Goal: Information Seeking & Learning: Learn about a topic

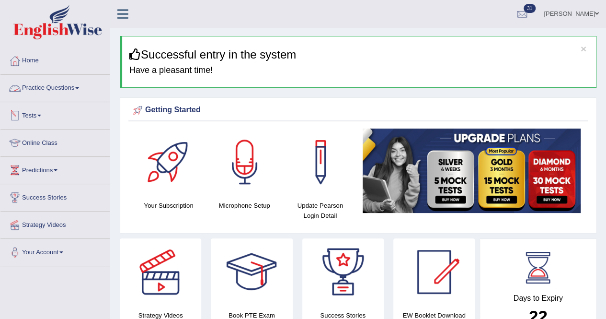
click at [65, 87] on link "Practice Questions" at bounding box center [54, 87] width 109 height 24
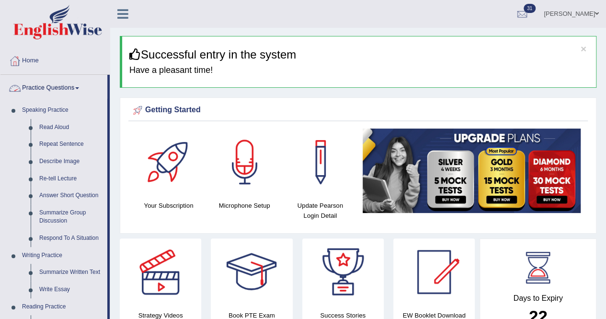
click at [65, 90] on link "Practice Questions" at bounding box center [53, 87] width 107 height 24
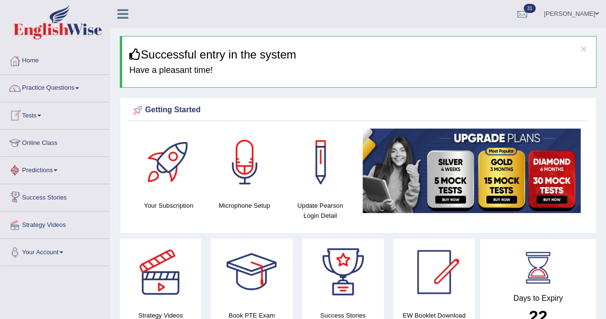
click at [57, 92] on link "Practice Questions" at bounding box center [54, 87] width 109 height 24
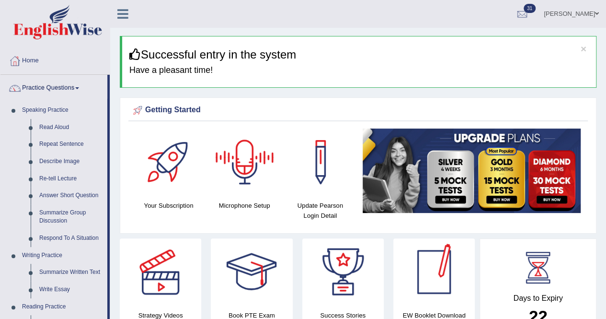
scroll to position [279, 0]
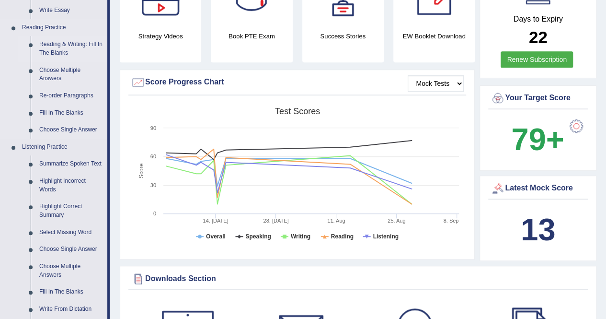
click at [57, 49] on link "Reading & Writing: Fill In The Blanks" at bounding box center [71, 48] width 72 height 25
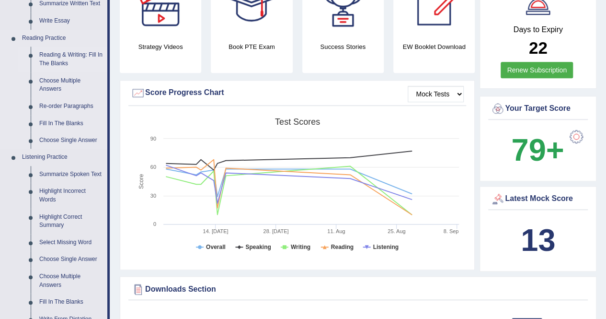
scroll to position [596, 0]
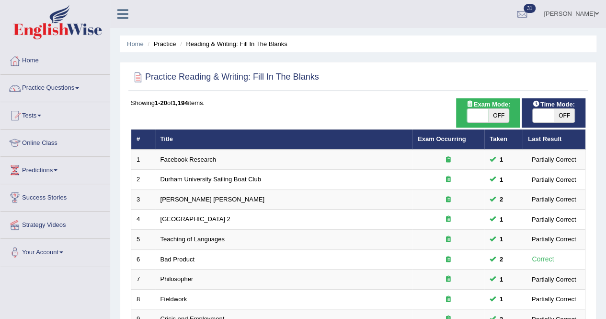
click at [475, 113] on span at bounding box center [477, 115] width 21 height 13
checkbox input "true"
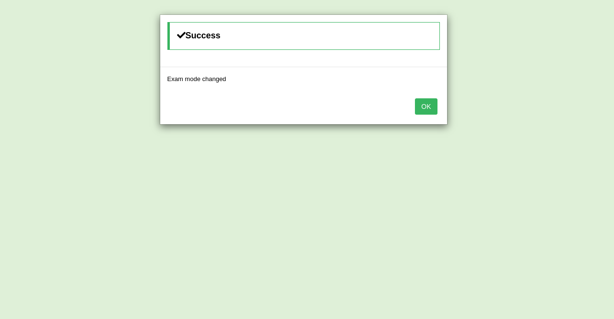
click at [418, 105] on button "OK" at bounding box center [426, 106] width 22 height 16
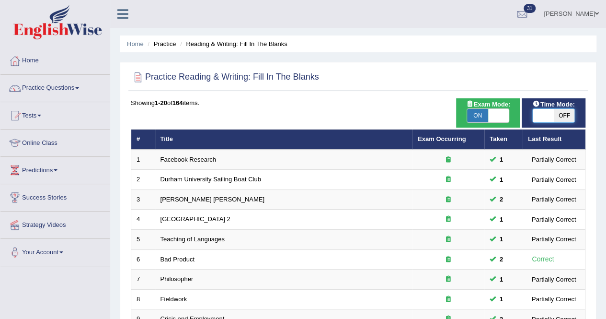
click at [540, 120] on span at bounding box center [543, 115] width 21 height 13
checkbox input "true"
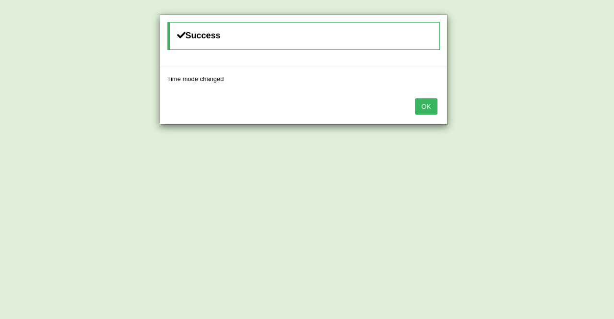
click at [428, 102] on button "OK" at bounding box center [426, 106] width 22 height 16
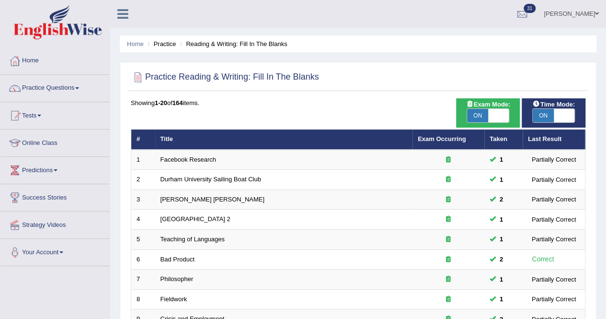
scroll to position [279, 0]
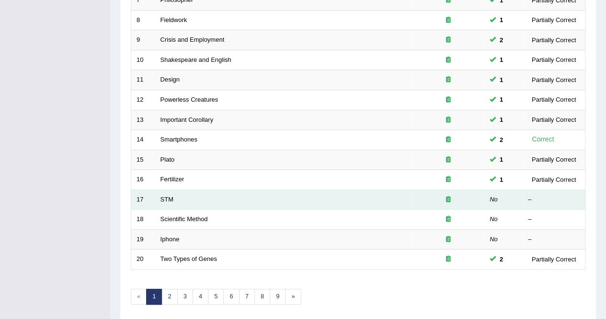
click at [169, 191] on td "STM" at bounding box center [283, 199] width 257 height 20
click at [167, 196] on link "STM" at bounding box center [167, 199] width 13 height 7
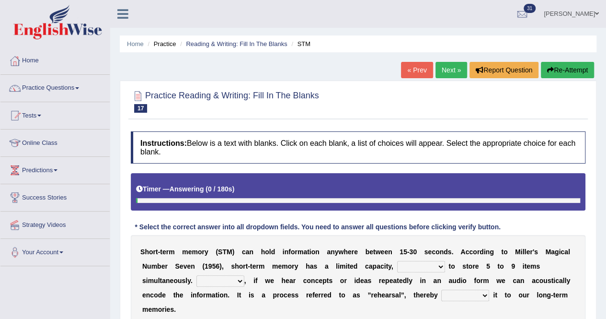
click at [606, 224] on div "Home Practice Reading & Writing: Fill In The Blanks STM « Prev Next » Report Qu…" at bounding box center [358, 239] width 496 height 479
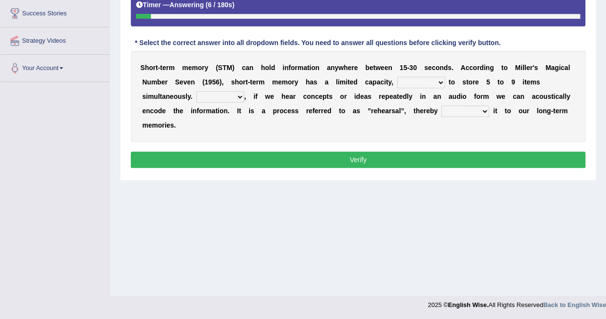
click at [438, 79] on select "being able is able be able unable" at bounding box center [421, 83] width 48 height 12
select select "be able"
click at [397, 77] on select "being able is able be able unable" at bounding box center [421, 83] width 48 height 12
click at [237, 94] on select "However So Moreover Therefore" at bounding box center [221, 97] width 48 height 12
select select "Moreover"
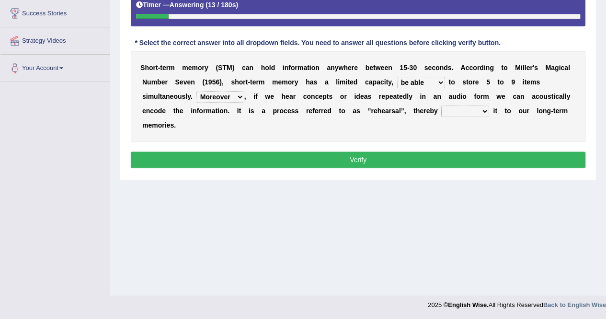
click at [197, 91] on select "However So Moreover Therefore" at bounding box center [221, 97] width 48 height 12
click at [484, 111] on select "commit commits commiting commited" at bounding box center [465, 111] width 48 height 12
select select "commited"
click at [441, 105] on select "commit commits commiting commited" at bounding box center [465, 111] width 48 height 12
click at [463, 162] on button "Verify" at bounding box center [358, 159] width 455 height 16
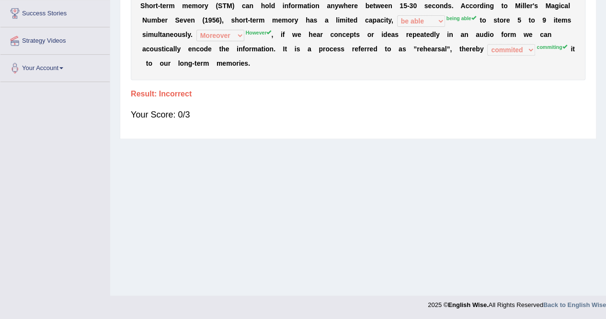
scroll to position [0, 0]
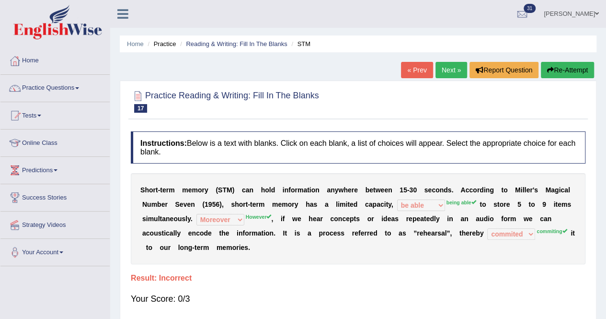
click at [572, 67] on button "Re-Attempt" at bounding box center [567, 70] width 53 height 16
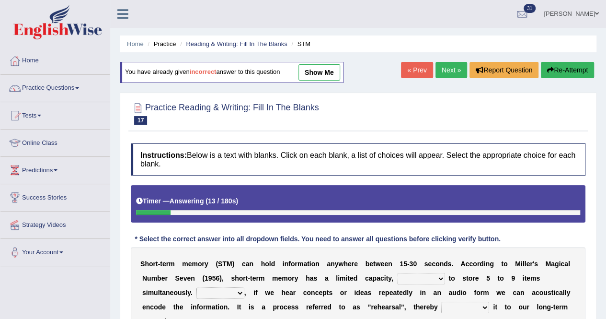
scroll to position [184, 0]
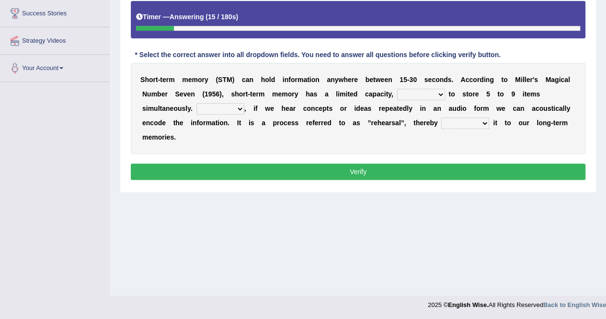
click at [441, 94] on select "being able is able be able unable" at bounding box center [421, 95] width 48 height 12
select select "being able"
click at [397, 89] on select "being able is able be able unable" at bounding box center [421, 95] width 48 height 12
click at [239, 106] on select "However So Moreover Therefore" at bounding box center [221, 109] width 48 height 12
select select "However"
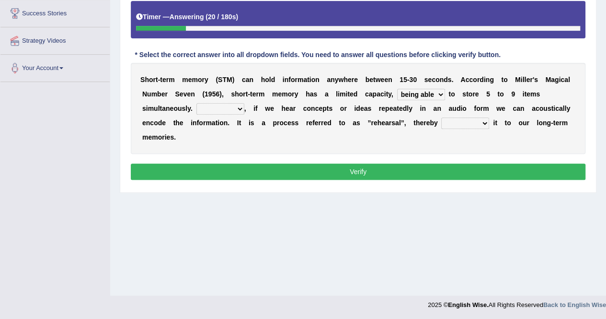
click at [197, 103] on select "However So Moreover Therefore" at bounding box center [221, 109] width 48 height 12
click at [483, 123] on select "commit commits commiting commited" at bounding box center [465, 123] width 48 height 12
select select "commited"
click at [441, 117] on select "commit commits commiting commited" at bounding box center [465, 123] width 48 height 12
click at [469, 177] on button "Verify" at bounding box center [358, 171] width 455 height 16
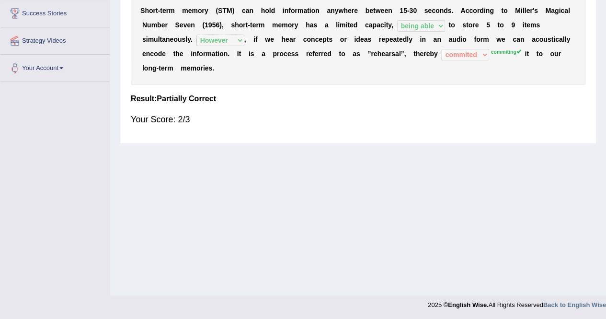
scroll to position [0, 0]
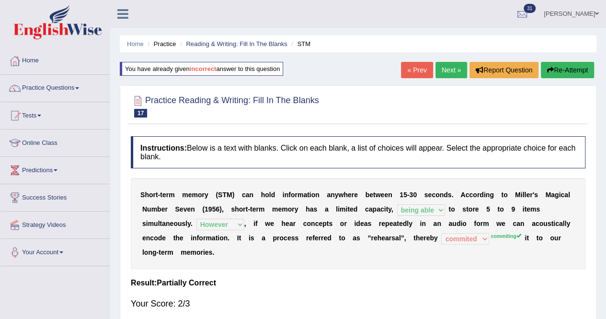
click at [449, 71] on link "Next »" at bounding box center [452, 70] width 32 height 16
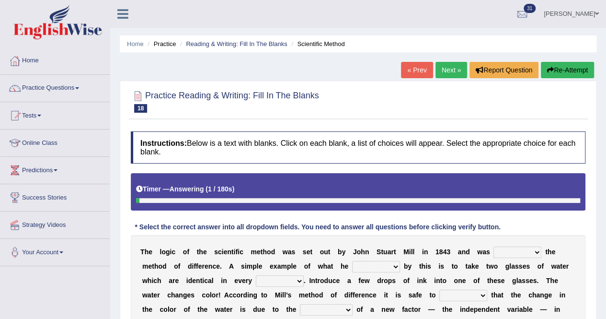
scroll to position [184, 0]
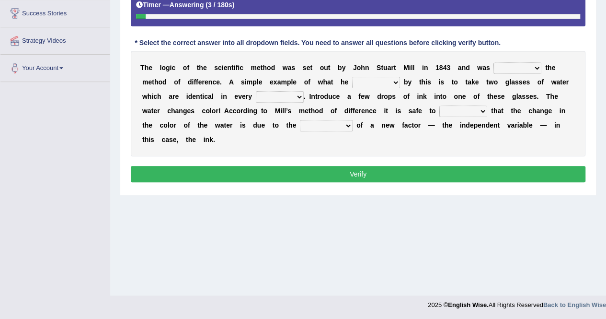
click at [535, 68] on select "pointed claimed demanded named" at bounding box center [518, 68] width 48 height 12
select select "claimed"
click at [494, 62] on select "pointed claimed demanded named" at bounding box center [518, 68] width 48 height 12
click at [394, 83] on select "capped charged found meant" at bounding box center [376, 83] width 48 height 12
select select "meant"
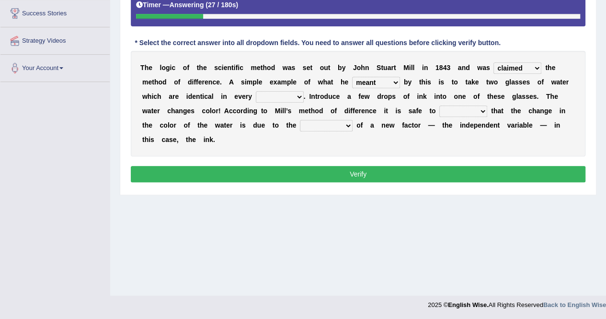
click at [352, 77] on select "capped charged found meant" at bounding box center [376, 83] width 48 height 12
click at [297, 98] on select "thought identity measure respect" at bounding box center [280, 97] width 48 height 12
select select "thought"
click at [256, 91] on select "thought identity measure respect" at bounding box center [280, 97] width 48 height 12
click at [481, 111] on select "assume discuss prefer acclaim" at bounding box center [464, 111] width 48 height 12
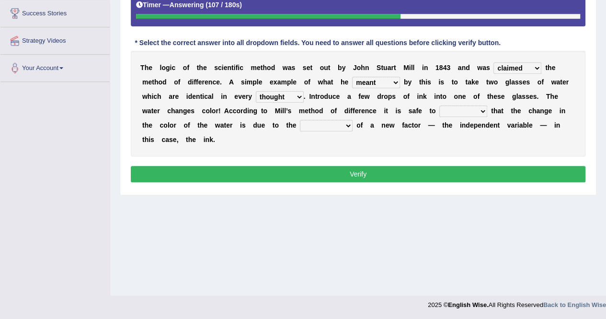
select select "discuss"
click at [440, 105] on select "assume discuss prefer acclaim" at bounding box center [464, 111] width 48 height 12
click at [350, 122] on select "introduction magnitude preparation purification" at bounding box center [326, 126] width 53 height 12
select select "magnitude"
click at [300, 120] on select "introduction magnitude preparation purification" at bounding box center [326, 126] width 53 height 12
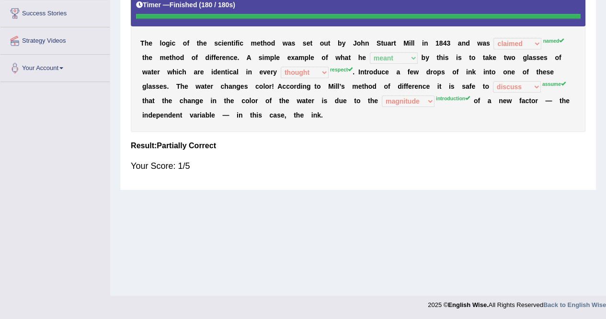
scroll to position [0, 0]
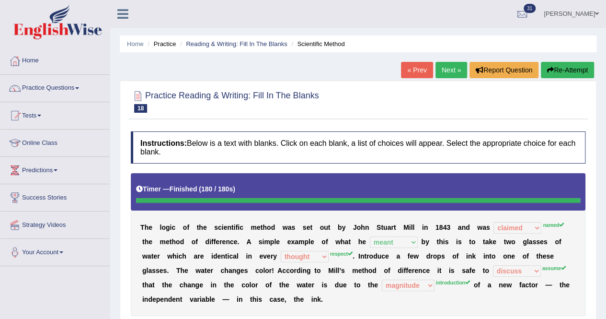
click at [574, 72] on button "Re-Attempt" at bounding box center [567, 70] width 53 height 16
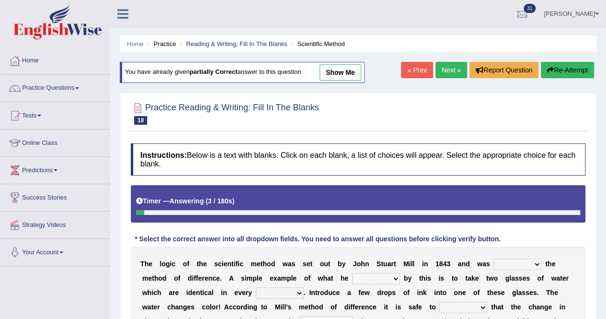
scroll to position [184, 0]
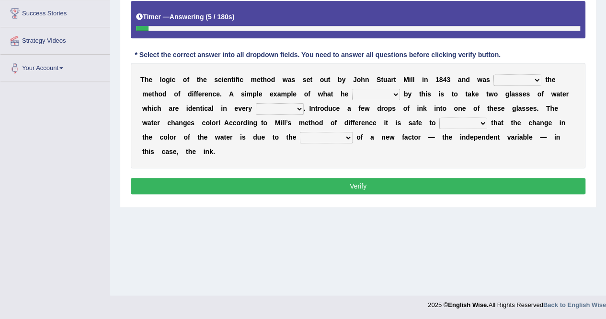
click at [538, 76] on select "pointed claimed demanded named" at bounding box center [518, 80] width 48 height 12
select select "named"
click at [494, 74] on select "pointed claimed demanded named" at bounding box center [518, 80] width 48 height 12
click at [393, 94] on select "capped charged found meant" at bounding box center [376, 95] width 48 height 12
select select "meant"
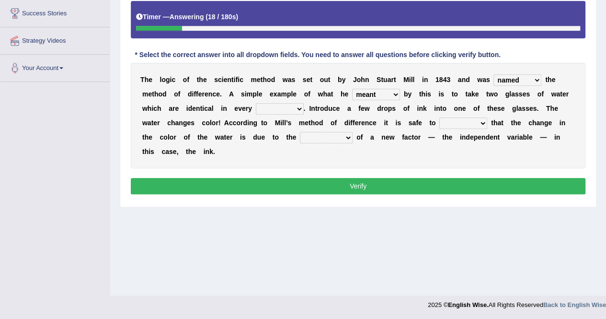
click at [352, 89] on select "capped charged found meant" at bounding box center [376, 95] width 48 height 12
click at [299, 105] on select "thought identity measure respect" at bounding box center [280, 109] width 48 height 12
select select "measure"
click at [256, 103] on select "thought identity measure respect" at bounding box center [280, 109] width 48 height 12
click at [481, 118] on select "assume discuss prefer acclaim" at bounding box center [464, 123] width 48 height 12
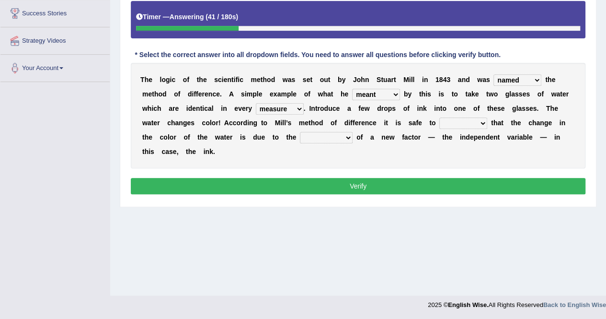
select select "assume"
click at [440, 117] on select "assume discuss prefer acclaim" at bounding box center [464, 123] width 48 height 12
click at [343, 138] on select "introduction magnitude preparation purification" at bounding box center [326, 138] width 53 height 12
select select "introduction"
click at [300, 132] on select "introduction magnitude preparation purification" at bounding box center [326, 138] width 53 height 12
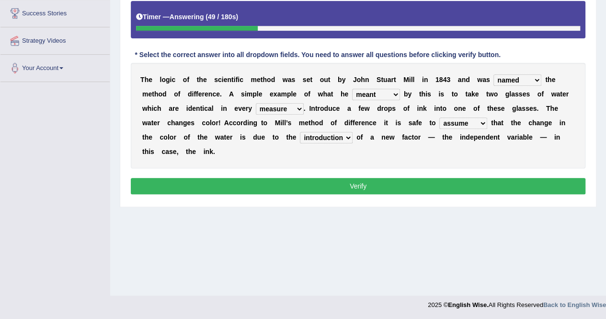
click at [361, 185] on button "Verify" at bounding box center [358, 186] width 455 height 16
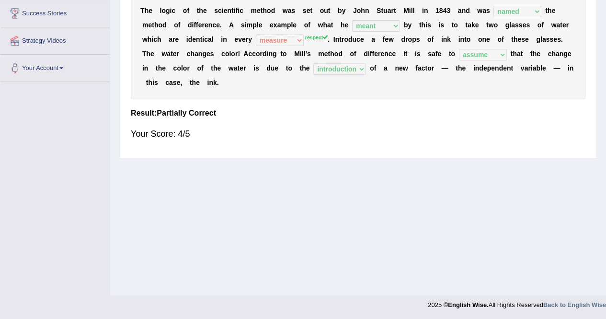
scroll to position [0, 0]
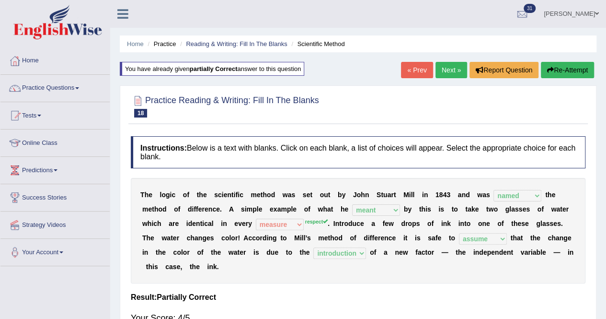
click at [452, 70] on link "Next »" at bounding box center [452, 70] width 32 height 16
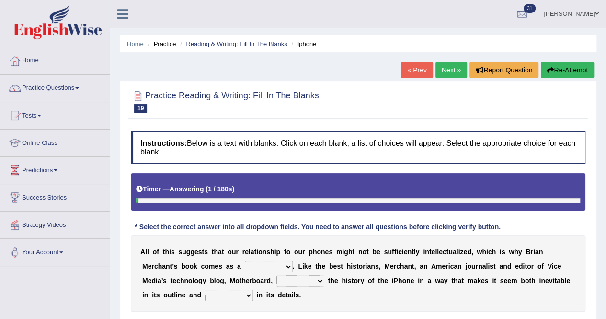
scroll to position [184, 0]
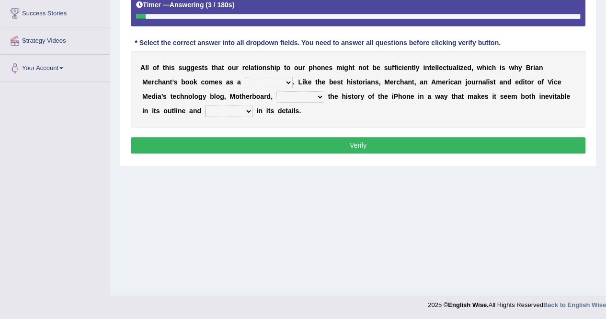
click at [290, 81] on select "privilege relief demotion flash" at bounding box center [269, 83] width 48 height 12
select select "privilege"
click at [245, 77] on select "privilege relief demotion flash" at bounding box center [269, 83] width 48 height 12
click at [316, 93] on select "enriches unpacks detours contorts" at bounding box center [301, 97] width 48 height 12
select select "enriches"
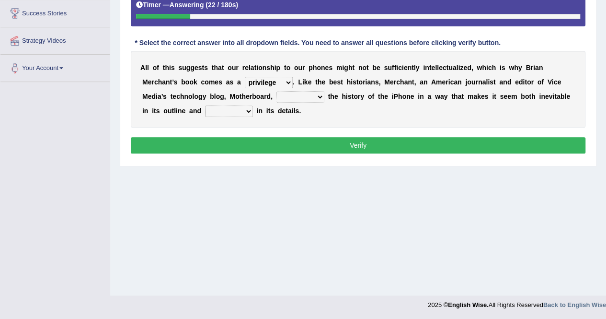
click at [277, 91] on select "enriches unpacks detours contorts" at bounding box center [301, 97] width 48 height 12
click at [247, 111] on select "surprises surprised surprising surprise" at bounding box center [229, 111] width 48 height 12
select select "surprised"
click at [205, 105] on select "surprises surprised surprising surprise" at bounding box center [229, 111] width 48 height 12
click at [254, 148] on button "Verify" at bounding box center [358, 145] width 455 height 16
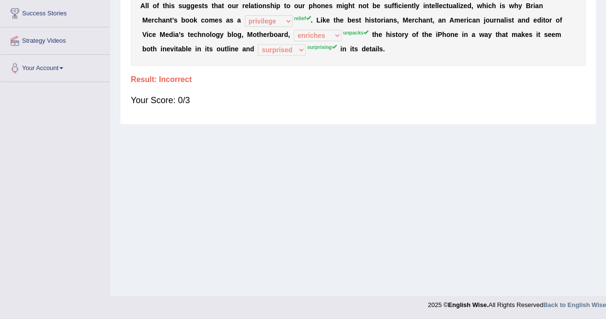
click at [604, 93] on div "Home Practice Reading & Writing: Fill In The Blanks Iphone « Prev Next » Report…" at bounding box center [358, 55] width 496 height 479
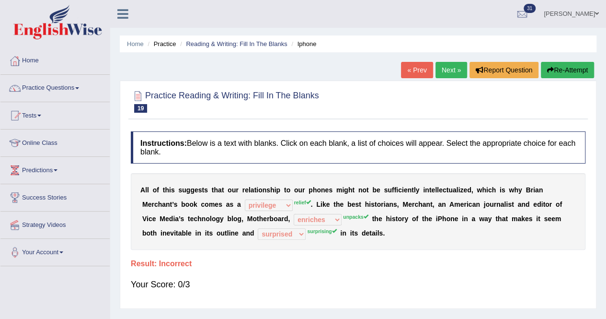
click at [557, 69] on button "Re-Attempt" at bounding box center [567, 70] width 53 height 16
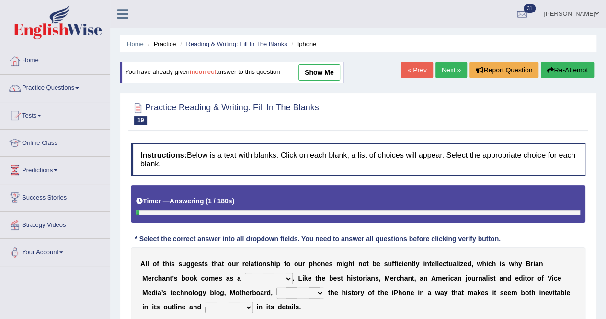
click at [285, 274] on select "privilege relief demotion flash" at bounding box center [269, 279] width 48 height 12
select select "relief"
click at [245, 273] on select "privilege relief demotion flash" at bounding box center [269, 279] width 48 height 12
click at [320, 292] on select "enriches unpacks detours contorts" at bounding box center [301, 293] width 48 height 12
select select "unpacks"
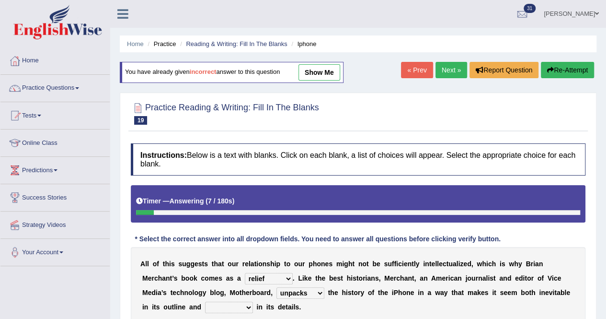
click at [277, 287] on select "enriches unpacks detours contorts" at bounding box center [301, 293] width 48 height 12
click at [247, 302] on select "surprises surprised surprising surprise" at bounding box center [229, 308] width 48 height 12
select select "surprising"
click at [205, 302] on select "surprises surprised surprising surprise" at bounding box center [229, 308] width 48 height 12
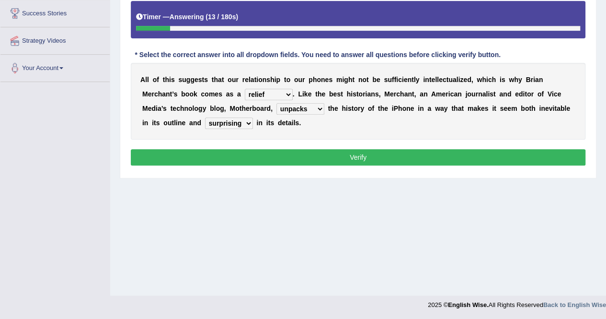
click at [383, 151] on button "Verify" at bounding box center [358, 157] width 455 height 16
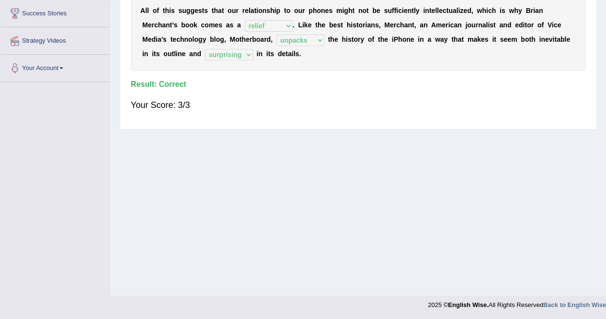
scroll to position [0, 0]
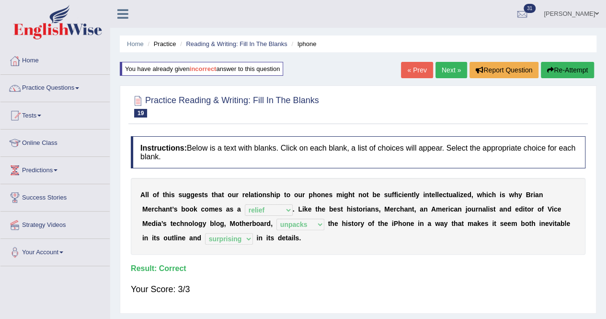
click at [506, 123] on div "Practice Reading & Writing: Fill In The Blanks 19 Iphone" at bounding box center [358, 108] width 460 height 34
click at [452, 71] on link "Next »" at bounding box center [452, 70] width 32 height 16
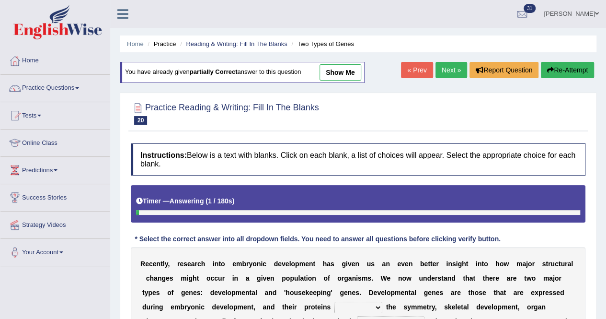
scroll to position [184, 0]
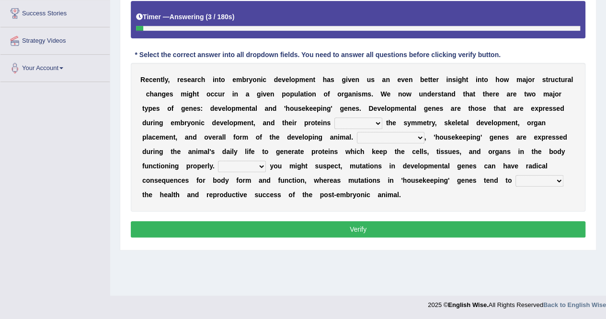
click at [379, 120] on select "push control hold elevate" at bounding box center [359, 123] width 48 height 12
select select "elevate"
click at [335, 117] on select "push control hold elevate" at bounding box center [359, 123] width 48 height 12
click at [418, 137] on select "Correspondingly Inclusively Conversely In contrast" at bounding box center [391, 138] width 68 height 12
select select "In contrast"
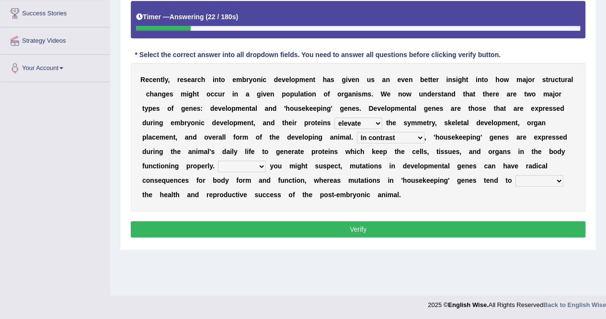
click at [357, 132] on select "Correspondingly Inclusively Conversely In contrast" at bounding box center [391, 138] width 68 height 12
click at [261, 163] on select "For As With Within" at bounding box center [242, 167] width 48 height 12
select select "As"
click at [218, 161] on select "For As With Within" at bounding box center [242, 167] width 48 height 12
click at [555, 177] on select "affect effect interrupt defect" at bounding box center [540, 181] width 48 height 12
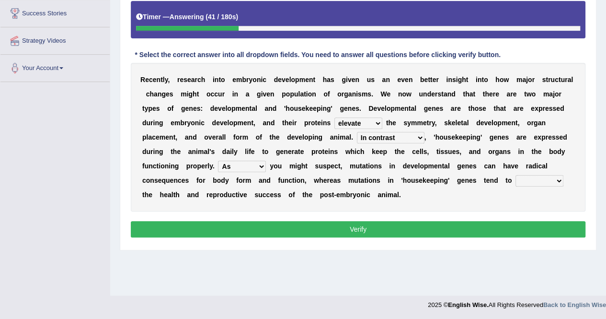
select select "affect"
click at [516, 175] on select "affect effect interrupt defect" at bounding box center [540, 181] width 48 height 12
click at [441, 225] on button "Verify" at bounding box center [358, 229] width 455 height 16
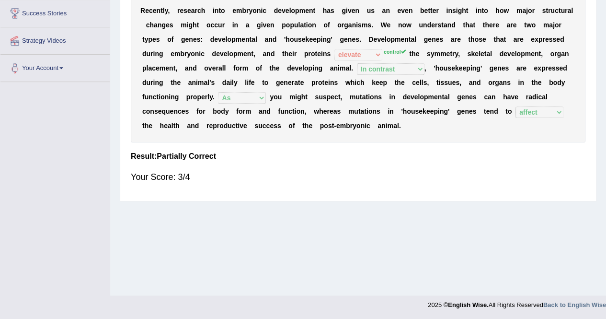
scroll to position [0, 0]
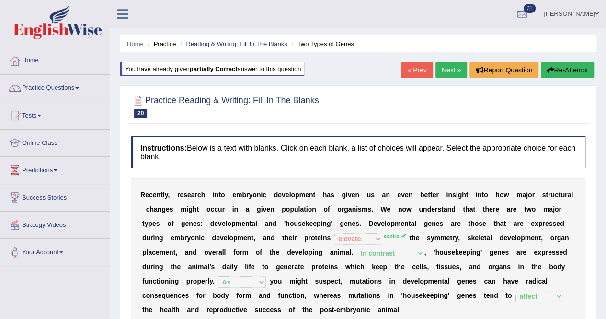
click at [449, 72] on link "Next »" at bounding box center [452, 70] width 32 height 16
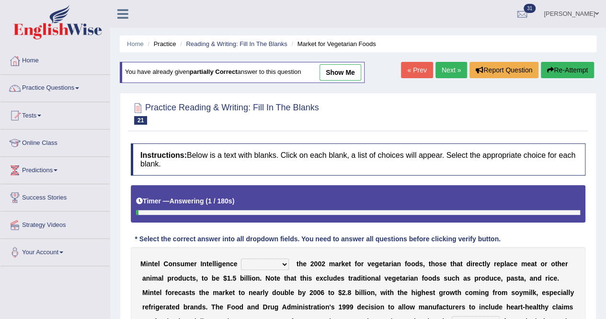
scroll to position [187, 0]
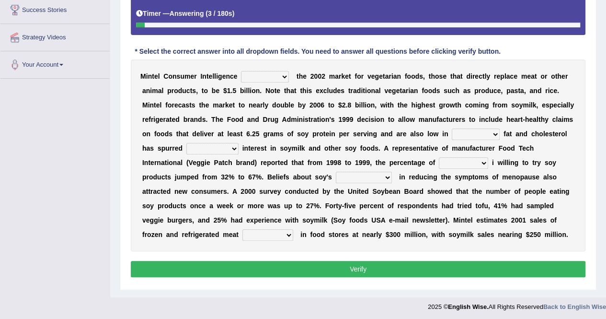
click at [282, 73] on select "deals fulfills creates estimates" at bounding box center [265, 77] width 48 height 12
select select "estimates"
click at [241, 71] on select "deals fulfills creates estimates" at bounding box center [265, 77] width 48 height 12
click at [495, 131] on select "saturated solid acid liquid" at bounding box center [476, 134] width 48 height 12
select select "saturated"
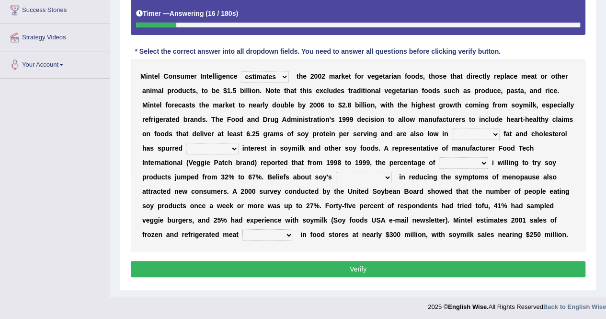
click at [452, 128] on select "saturated solid acid liquid" at bounding box center [476, 134] width 48 height 12
click at [234, 145] on select "good big tremendous extreme" at bounding box center [212, 149] width 52 height 12
select select "tremendous"
click at [186, 143] on select "good big tremendous extreme" at bounding box center [212, 149] width 52 height 12
click at [481, 161] on select "guests consumers customers clients" at bounding box center [463, 163] width 49 height 12
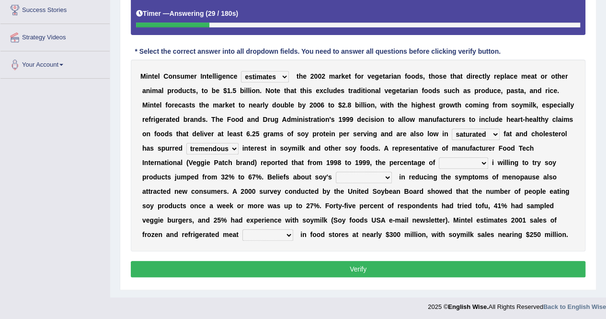
select select "consumers"
click at [439, 157] on select "guests consumers customers clients" at bounding box center [463, 163] width 49 height 12
click at [388, 175] on select "effectiveness timeliness efficiency goodness" at bounding box center [364, 178] width 56 height 12
select select "effectiveness"
click at [336, 172] on select "effectiveness timeliness efficiency goodness" at bounding box center [364, 178] width 56 height 12
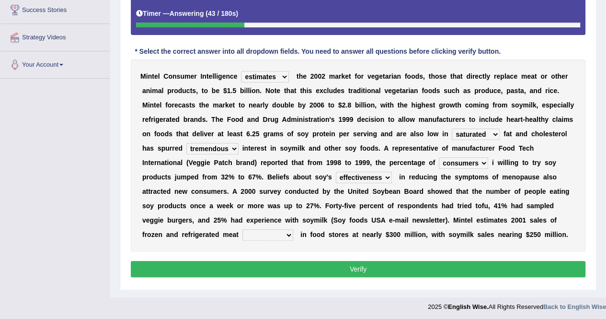
click at [290, 232] on select "foods choices staffs alternatives" at bounding box center [268, 235] width 51 height 12
select select "alternatives"
click at [243, 229] on select "foods choices staffs alternatives" at bounding box center [268, 235] width 51 height 12
click at [329, 274] on button "Verify" at bounding box center [358, 269] width 455 height 16
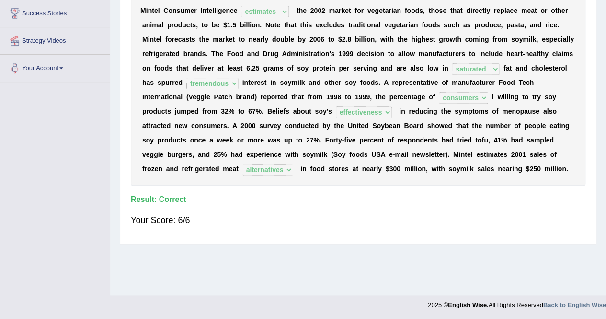
scroll to position [0, 0]
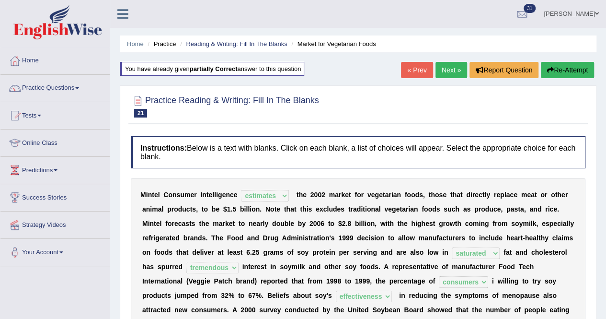
click at [451, 70] on link "Next »" at bounding box center [452, 70] width 32 height 16
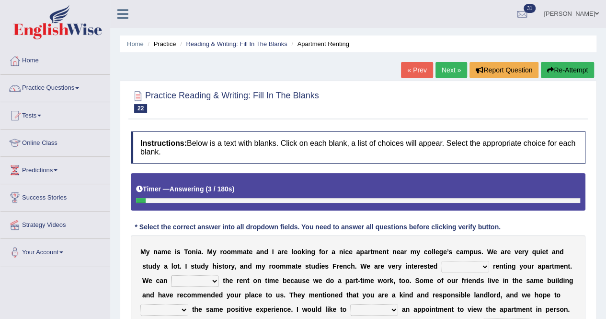
scroll to position [184, 0]
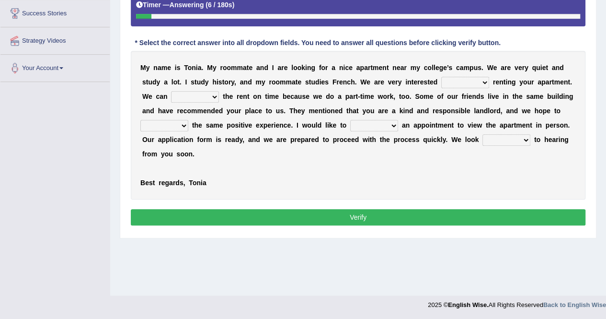
click at [484, 80] on select "for about at in" at bounding box center [465, 83] width 48 height 12
select select "in"
click at [441, 77] on select "for about at in" at bounding box center [465, 83] width 48 height 12
click at [214, 93] on select "afford get pay bring" at bounding box center [195, 97] width 48 height 12
select select "pay"
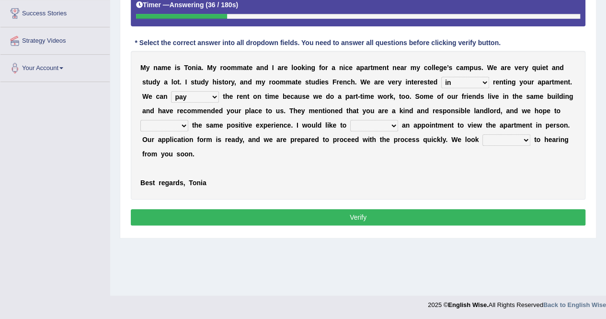
click at [171, 91] on select "afford get pay bring" at bounding box center [195, 97] width 48 height 12
click at [184, 124] on select "form meet have decide" at bounding box center [164, 126] width 48 height 12
select select "have"
click at [140, 120] on select "form meet have decide" at bounding box center [164, 126] width 48 height 12
click at [396, 126] on select "own recall revise make" at bounding box center [374, 126] width 48 height 12
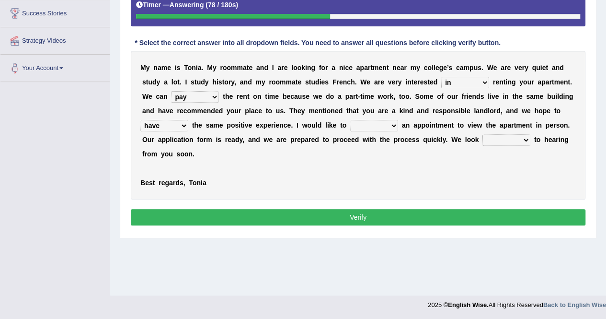
select select "make"
click at [350, 120] on select "own recall revise make" at bounding box center [374, 126] width 48 height 12
click at [523, 137] on select "around out in forward" at bounding box center [507, 140] width 48 height 12
select select "forward"
click at [483, 134] on select "around out in forward" at bounding box center [507, 140] width 48 height 12
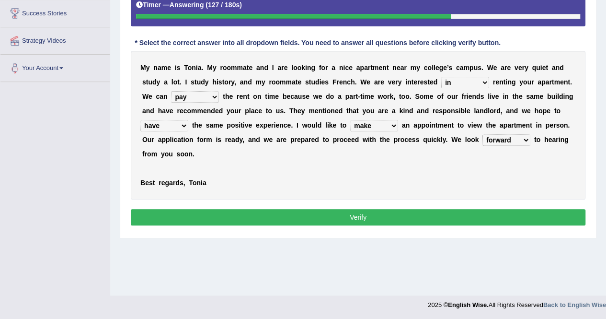
click at [465, 220] on button "Verify" at bounding box center [358, 217] width 455 height 16
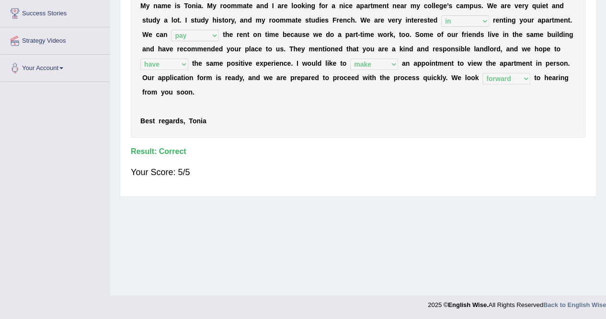
scroll to position [0, 0]
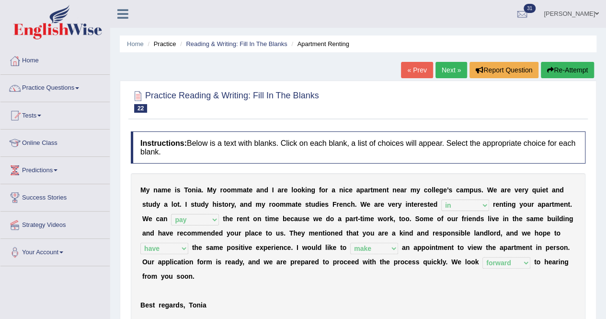
click at [450, 69] on link "Next »" at bounding box center [452, 70] width 32 height 16
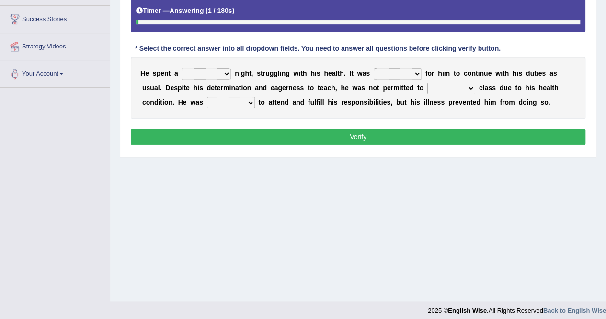
scroll to position [184, 0]
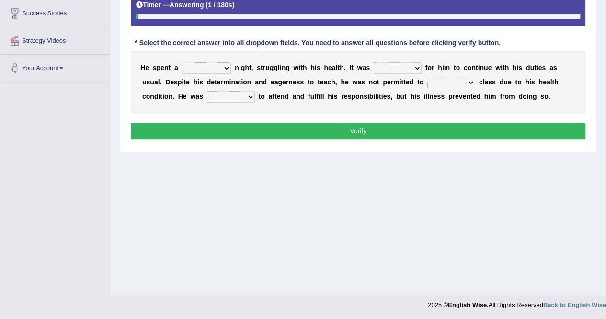
click at [226, 65] on select "cheerful restful meaningful painful" at bounding box center [206, 68] width 49 height 12
select select "meaningful"
click at [182, 62] on select "cheerful restful meaningful painful" at bounding box center [206, 68] width 49 height 12
click at [414, 68] on select "enjoyable simple difficult natural" at bounding box center [398, 68] width 48 height 12
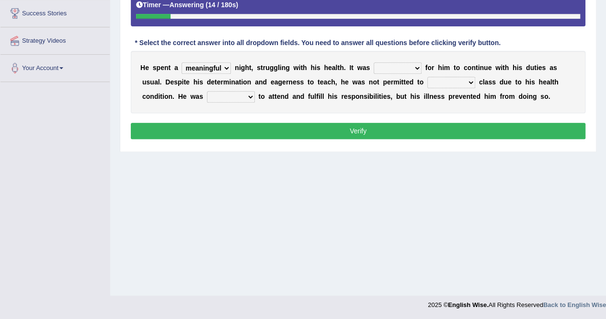
select select "enjoyable"
click at [374, 62] on select "enjoyable simple difficult natural" at bounding box center [398, 68] width 48 height 12
click at [468, 79] on select "teach leave cancel attend" at bounding box center [452, 83] width 48 height 12
select select "attend"
click at [428, 77] on select "teach leave cancel attend" at bounding box center [452, 83] width 48 height 12
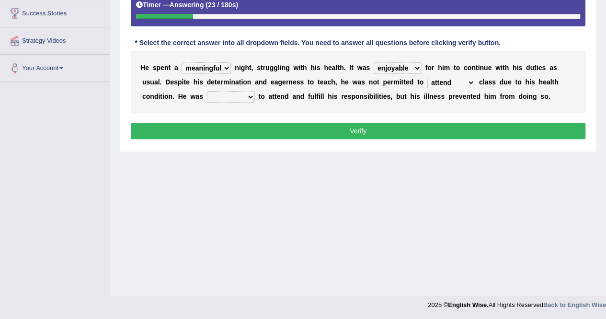
click at [252, 97] on select "anxious forced lazy happy" at bounding box center [231, 97] width 48 height 12
select select "anxious"
click at [207, 91] on select "anxious forced lazy happy" at bounding box center [231, 97] width 48 height 12
click at [328, 132] on button "Verify" at bounding box center [358, 131] width 455 height 16
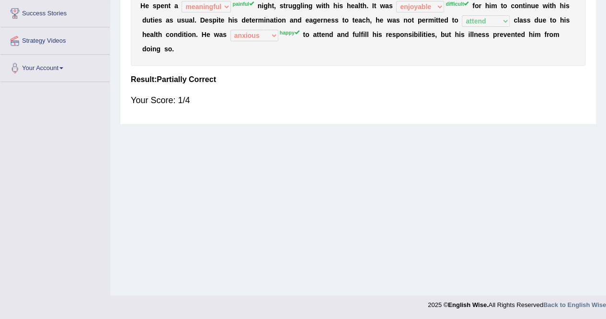
scroll to position [0, 0]
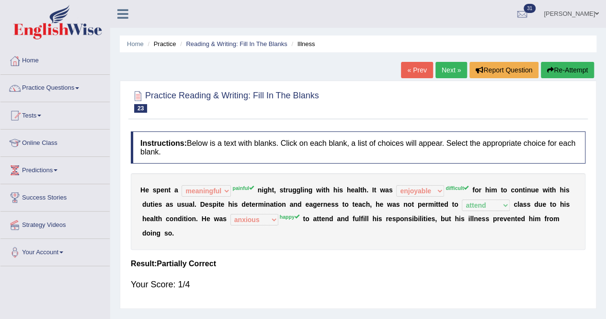
click at [576, 68] on button "Re-Attempt" at bounding box center [567, 70] width 53 height 16
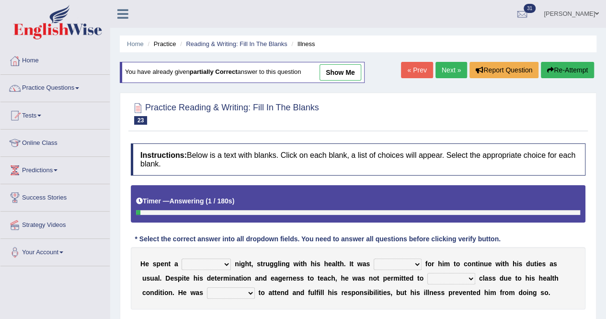
click at [226, 261] on select "cheerful restful meaningful painful" at bounding box center [206, 264] width 49 height 12
select select "painful"
click at [182, 258] on select "cheerful restful meaningful painful" at bounding box center [206, 264] width 49 height 12
click at [415, 262] on select "enjoyable simple difficult natural" at bounding box center [398, 264] width 48 height 12
select select "difficult"
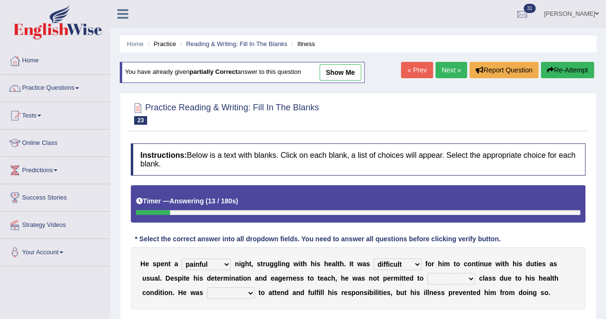
click at [374, 258] on select "enjoyable simple difficult natural" at bounding box center [398, 264] width 48 height 12
click at [468, 275] on select "teach leave cancel attend" at bounding box center [452, 279] width 48 height 12
select select "attend"
click at [428, 273] on select "teach leave cancel attend" at bounding box center [452, 279] width 48 height 12
click at [249, 291] on select "anxious forced lazy happy" at bounding box center [231, 293] width 48 height 12
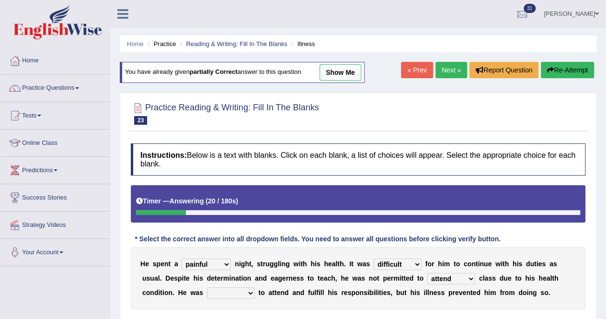
select select "happy"
click at [207, 287] on select "anxious forced lazy happy" at bounding box center [231, 293] width 48 height 12
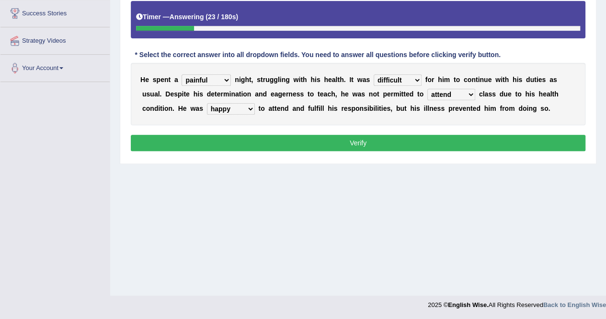
click at [402, 145] on button "Verify" at bounding box center [358, 143] width 455 height 16
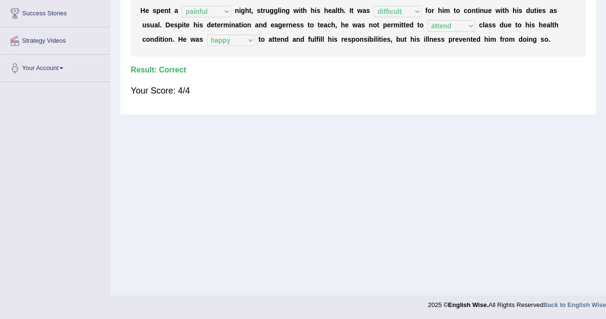
scroll to position [0, 0]
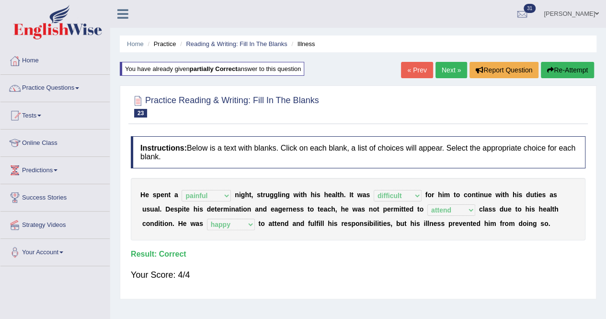
click at [444, 70] on link "Next »" at bounding box center [452, 70] width 32 height 16
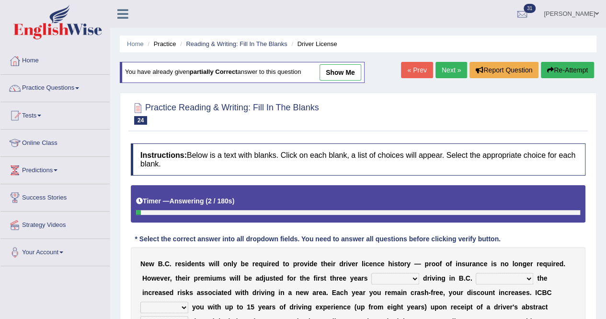
scroll to position [184, 0]
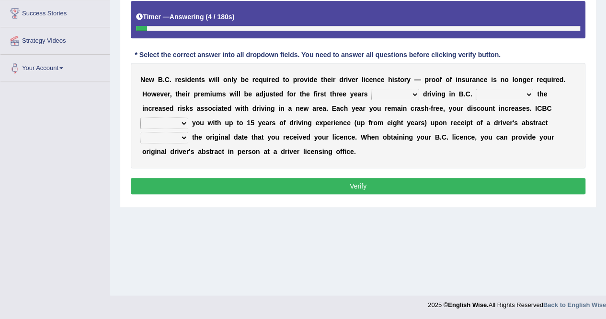
click at [412, 93] on select "within among against of" at bounding box center [395, 95] width 48 height 12
select select "among"
click at [371, 89] on select "within among against of" at bounding box center [395, 95] width 48 height 12
click at [530, 95] on select "depending on as for due to thanks to" at bounding box center [505, 95] width 58 height 12
select select "as for"
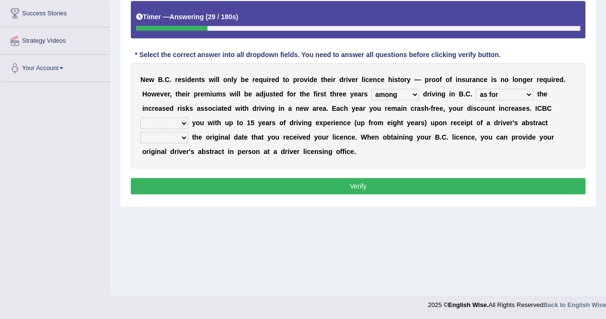
click at [476, 89] on select "depending on as for due to thanks to" at bounding box center [505, 95] width 58 height 12
click at [184, 123] on select "credited crediting credit will credit" at bounding box center [164, 123] width 48 height 12
select select "credited"
click at [140, 117] on select "credited crediting credit will credit" at bounding box center [164, 123] width 48 height 12
click at [184, 136] on select "showing show shows shown" at bounding box center [164, 138] width 48 height 12
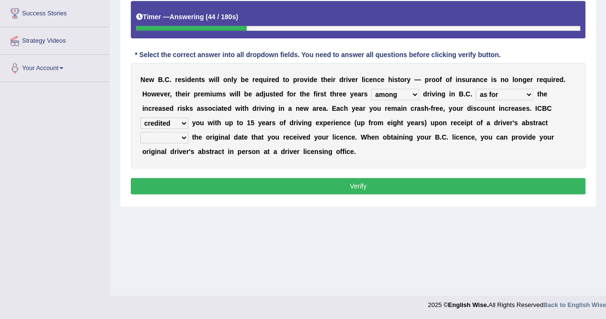
select select "shown"
click at [140, 132] on select "showing show shows shown" at bounding box center [164, 138] width 48 height 12
click at [236, 181] on button "Verify" at bounding box center [358, 186] width 455 height 16
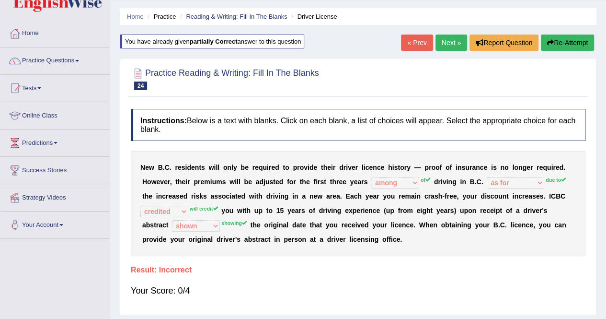
scroll to position [0, 0]
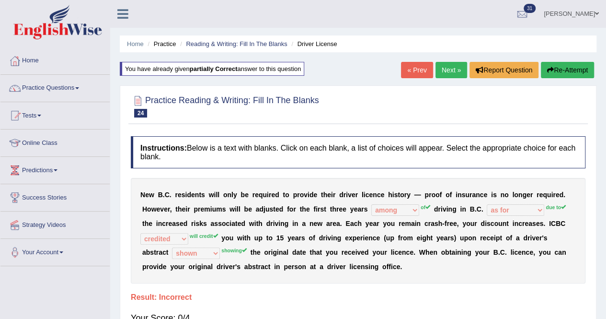
click at [562, 66] on button "Re-Attempt" at bounding box center [567, 70] width 53 height 16
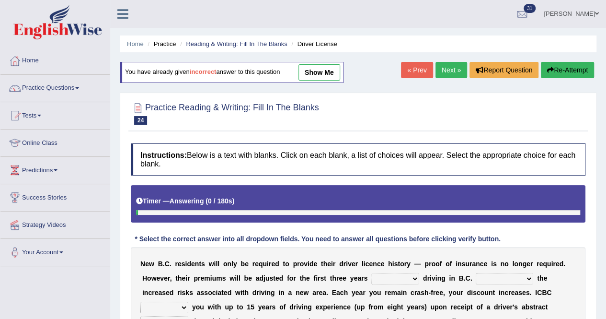
scroll to position [184, 0]
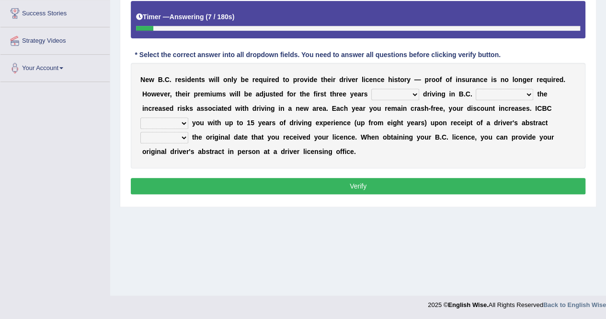
click at [415, 91] on select "within among against of" at bounding box center [395, 95] width 48 height 12
click at [435, 155] on div "N [PERSON_NAME] C . r e s i d e n t s w i l l o n l y b e r e q u i r e d t o p…" at bounding box center [358, 115] width 455 height 105
click at [184, 121] on select "credited crediting credit will credit" at bounding box center [164, 123] width 48 height 12
click at [286, 166] on div "Instructions: Below is a text with blanks. Click on each blank, a list of choic…" at bounding box center [358, 77] width 460 height 247
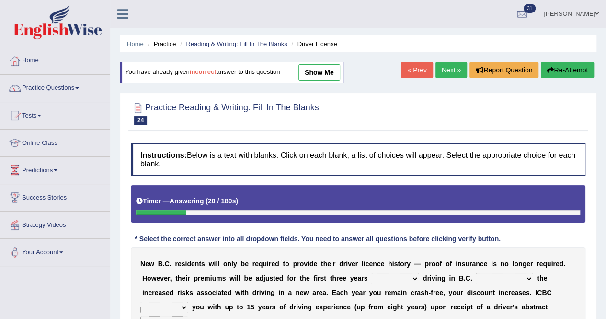
click at [320, 68] on link "show me" at bounding box center [320, 72] width 42 height 16
select select "among"
select select "as for"
select select "credited"
select select "shown"
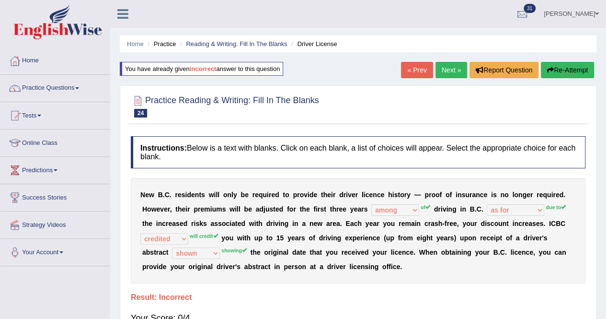
click at [205, 70] on b "incorrect" at bounding box center [203, 68] width 27 height 7
click at [460, 72] on link "Next »" at bounding box center [452, 70] width 32 height 16
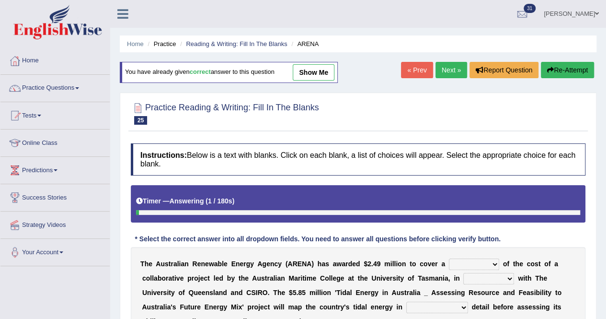
scroll to position [184, 0]
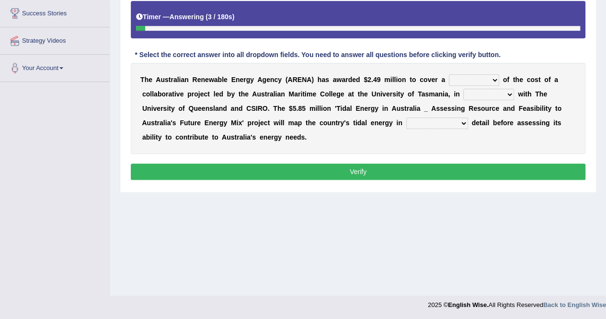
click at [494, 74] on select "wholesome total portion worth" at bounding box center [474, 80] width 50 height 12
select select "total"
click at [449, 74] on select "wholesome total portion worth" at bounding box center [474, 80] width 50 height 12
click at [507, 94] on select "disguise contrast partnership revenge" at bounding box center [489, 95] width 51 height 12
select select "contrast"
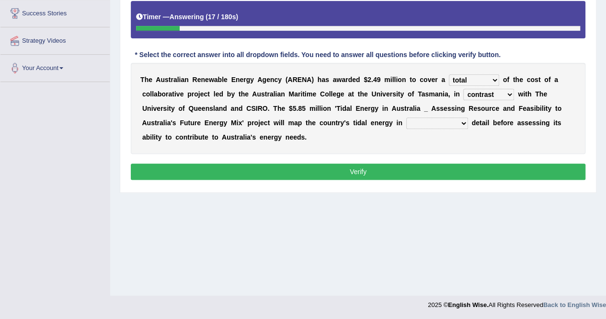
click at [464, 89] on select "disguise contrast partnership revenge" at bounding box center [489, 95] width 51 height 12
click at [462, 125] on select "unexpected unforgiven universal unprecedented" at bounding box center [437, 123] width 62 height 12
select select "unprecedented"
click at [406, 117] on select "unexpected unforgiven universal unprecedented" at bounding box center [437, 123] width 62 height 12
click at [432, 164] on button "Verify" at bounding box center [358, 171] width 455 height 16
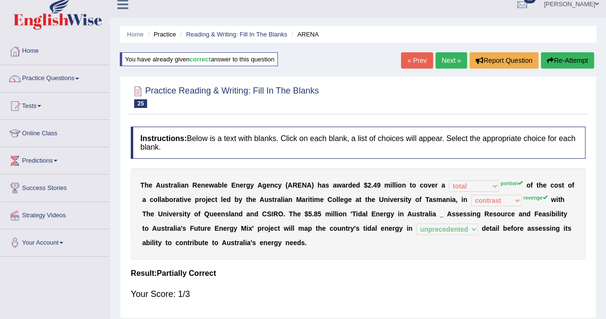
scroll to position [17, 0]
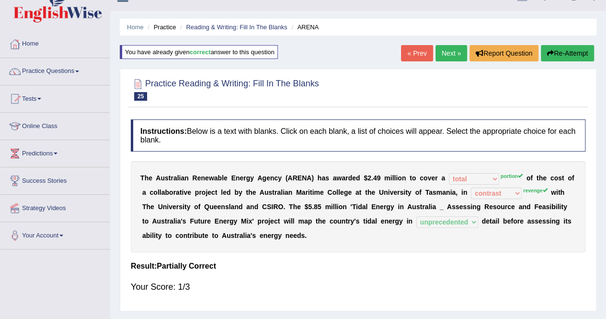
click at [449, 57] on link "Next »" at bounding box center [452, 53] width 32 height 16
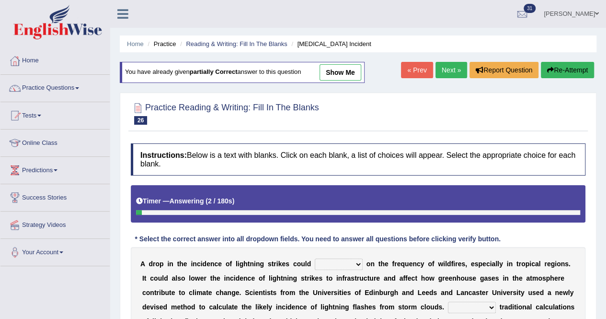
scroll to position [184, 0]
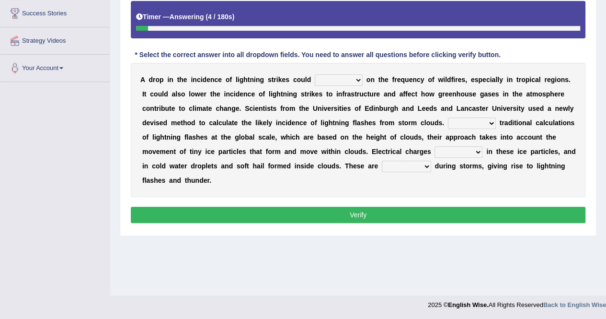
click at [358, 77] on select "dwell focus impact depend" at bounding box center [339, 80] width 48 height 12
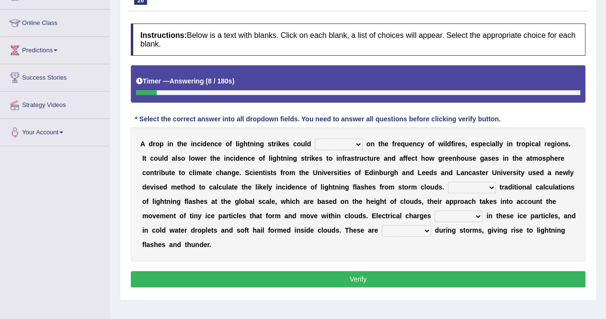
scroll to position [0, 0]
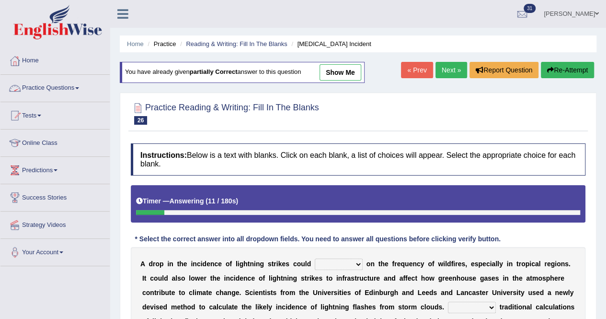
click at [59, 87] on link "Practice Questions" at bounding box center [54, 87] width 109 height 24
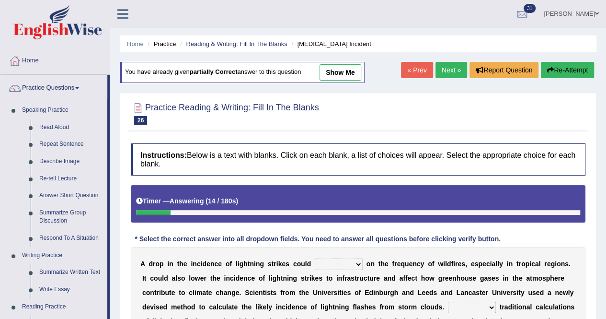
scroll to position [279, 0]
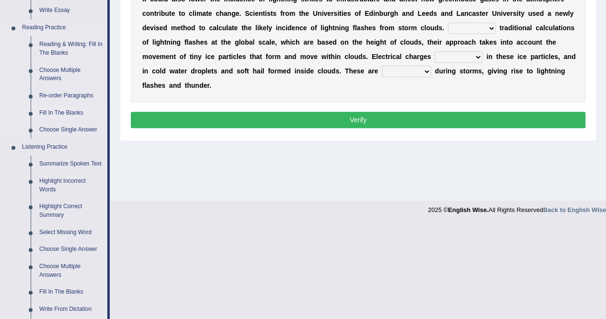
click at [57, 111] on link "Fill In The Blanks" at bounding box center [71, 112] width 72 height 17
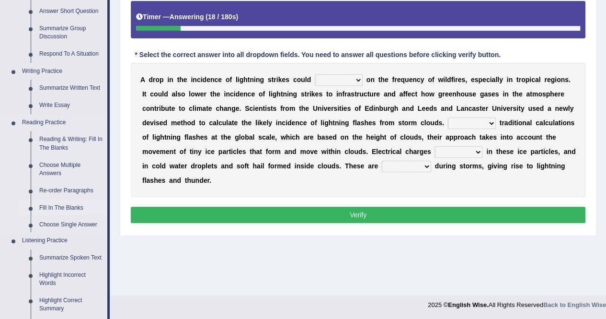
scroll to position [449, 0]
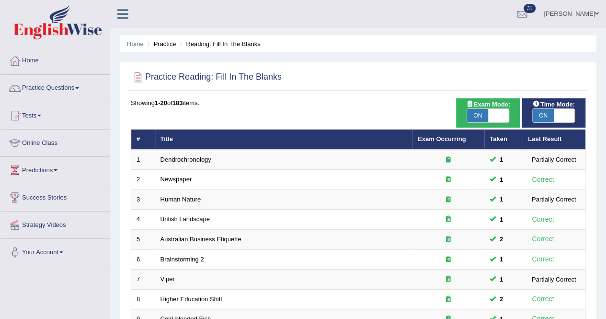
scroll to position [279, 0]
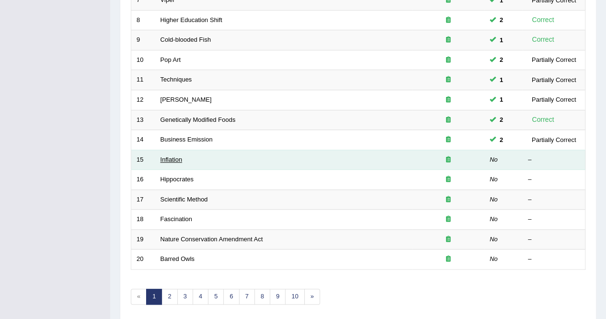
click at [171, 158] on link "Inflation" at bounding box center [172, 159] width 22 height 7
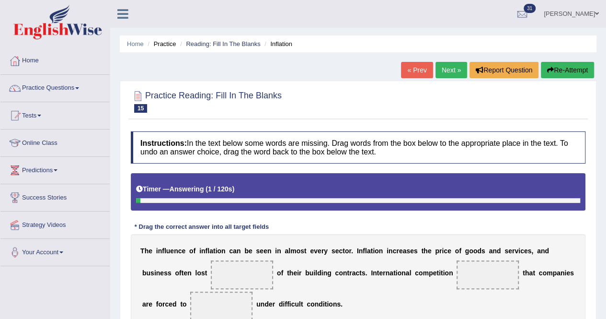
scroll to position [184, 0]
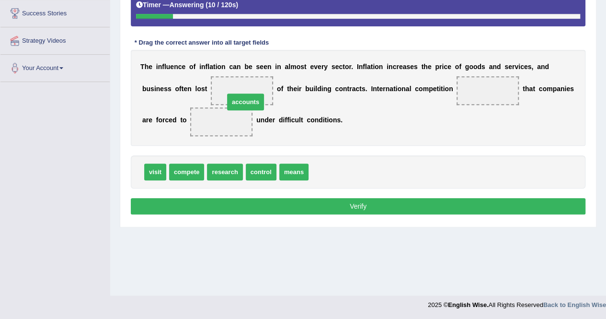
drag, startPoint x: 330, startPoint y: 172, endPoint x: 243, endPoint y: 96, distance: 115.2
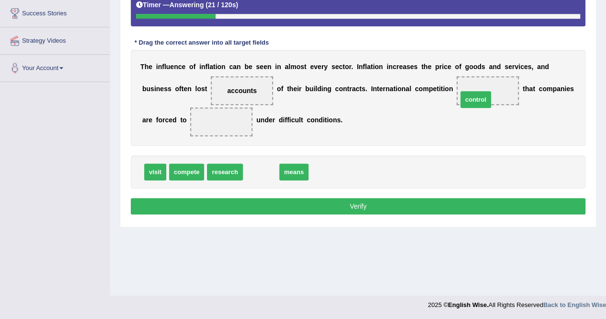
drag, startPoint x: 266, startPoint y: 168, endPoint x: 480, endPoint y: 95, distance: 226.6
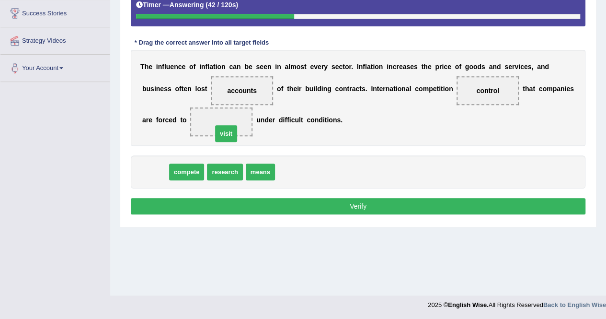
drag, startPoint x: 149, startPoint y: 171, endPoint x: 220, endPoint y: 132, distance: 81.1
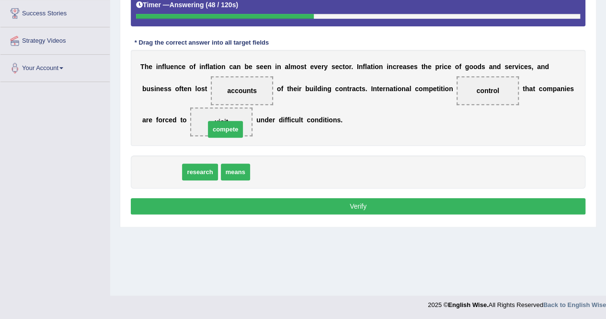
drag, startPoint x: 159, startPoint y: 176, endPoint x: 223, endPoint y: 133, distance: 77.0
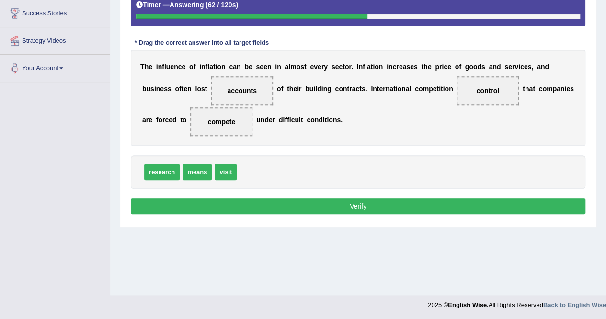
click at [316, 198] on button "Verify" at bounding box center [358, 206] width 455 height 16
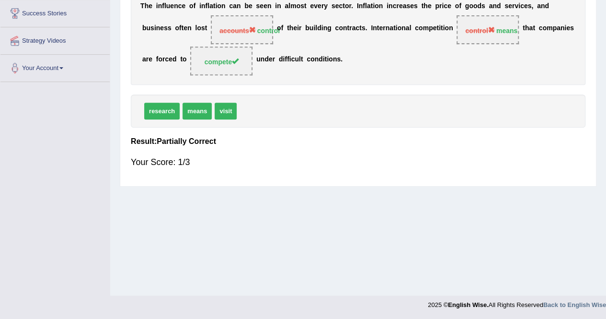
scroll to position [0, 0]
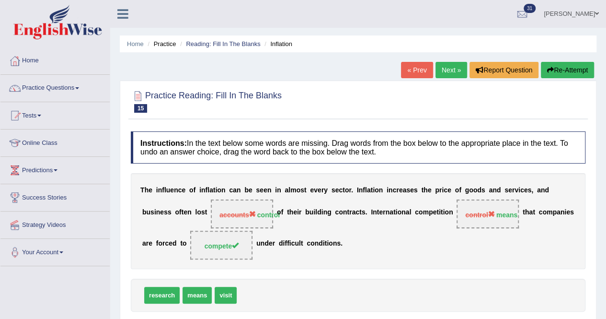
click at [565, 76] on button "Re-Attempt" at bounding box center [567, 70] width 53 height 16
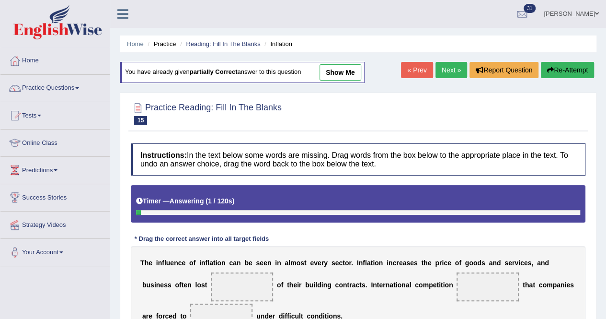
scroll to position [184, 0]
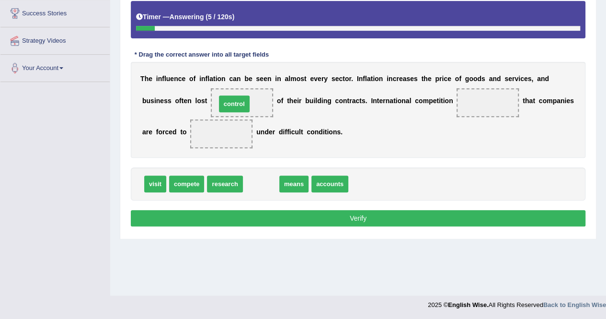
drag, startPoint x: 262, startPoint y: 180, endPoint x: 235, endPoint y: 100, distance: 84.0
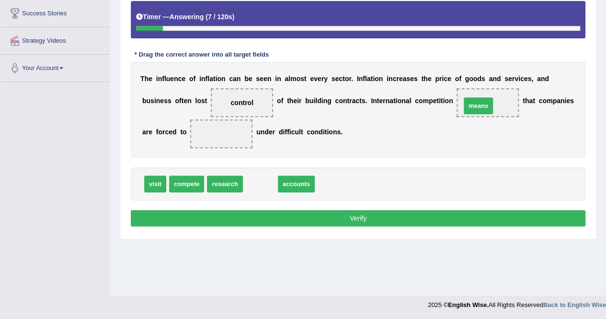
drag, startPoint x: 257, startPoint y: 177, endPoint x: 475, endPoint y: 97, distance: 231.9
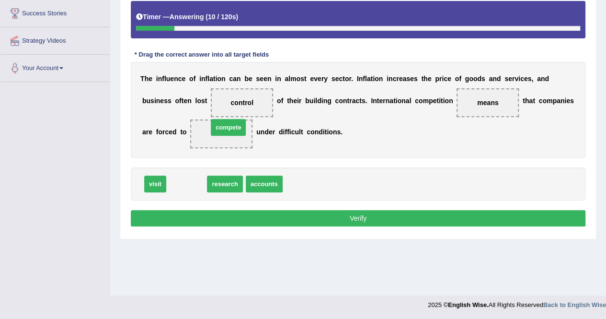
drag, startPoint x: 191, startPoint y: 187, endPoint x: 232, endPoint y: 130, distance: 70.3
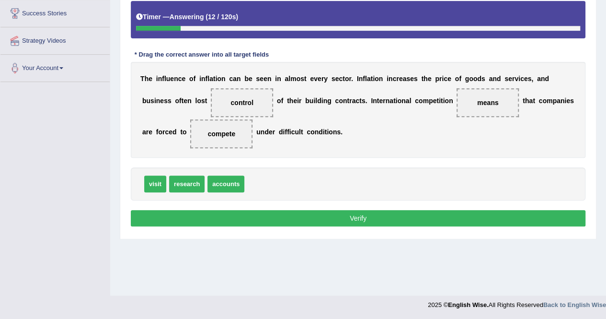
click at [353, 215] on button "Verify" at bounding box center [358, 218] width 455 height 16
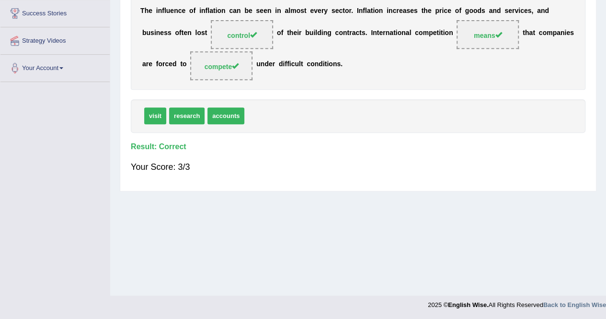
scroll to position [0, 0]
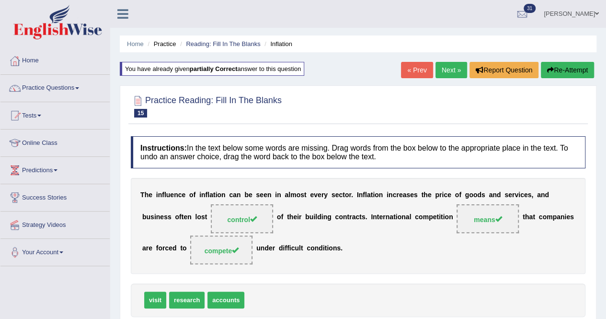
click at [448, 68] on link "Next »" at bounding box center [452, 70] width 32 height 16
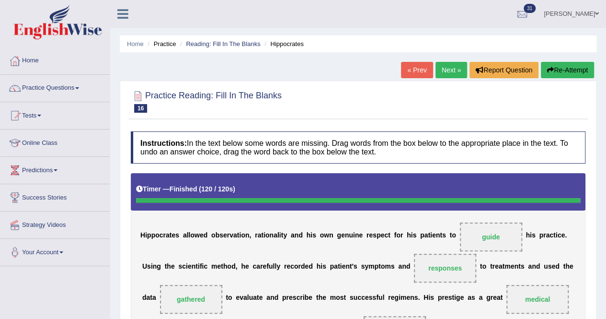
click at [565, 66] on button "Re-Attempt" at bounding box center [567, 70] width 53 height 16
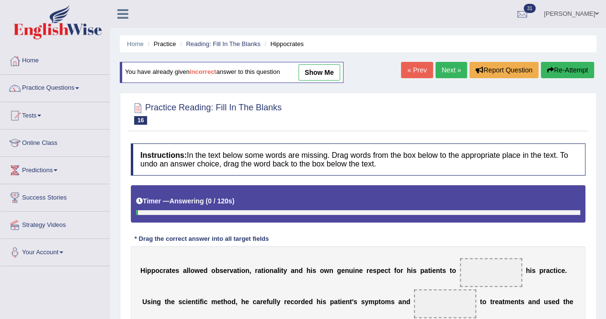
scroll to position [184, 0]
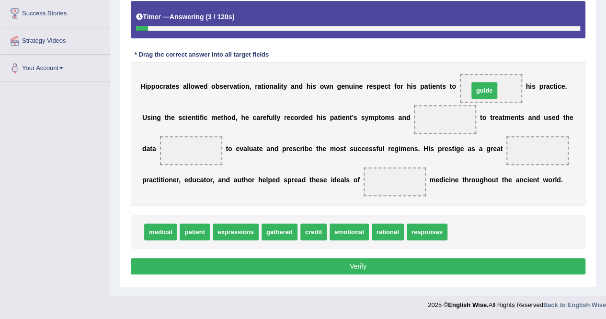
drag, startPoint x: 460, startPoint y: 230, endPoint x: 480, endPoint y: 87, distance: 144.3
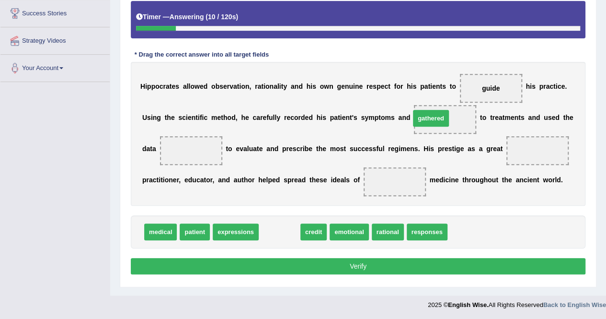
drag, startPoint x: 272, startPoint y: 231, endPoint x: 424, endPoint y: 117, distance: 189.7
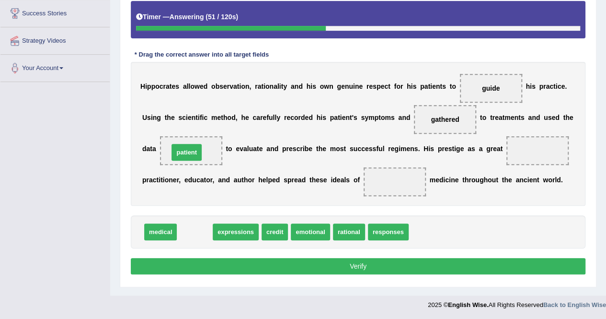
drag, startPoint x: 190, startPoint y: 232, endPoint x: 182, endPoint y: 152, distance: 80.0
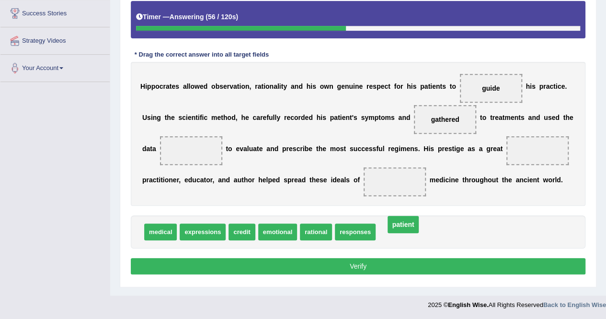
drag, startPoint x: 190, startPoint y: 145, endPoint x: 400, endPoint y: 219, distance: 222.1
click at [400, 219] on div "medical expressions credit emotional rational responses patient" at bounding box center [358, 231] width 455 height 33
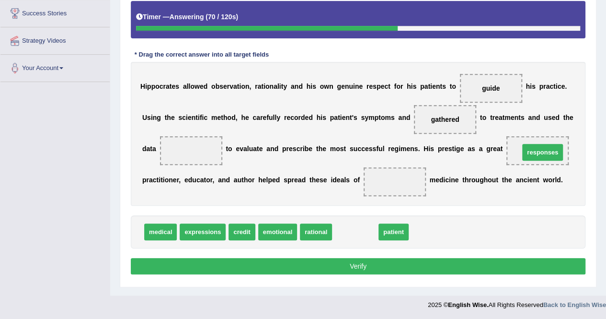
drag, startPoint x: 360, startPoint y: 227, endPoint x: 543, endPoint y: 148, distance: 199.0
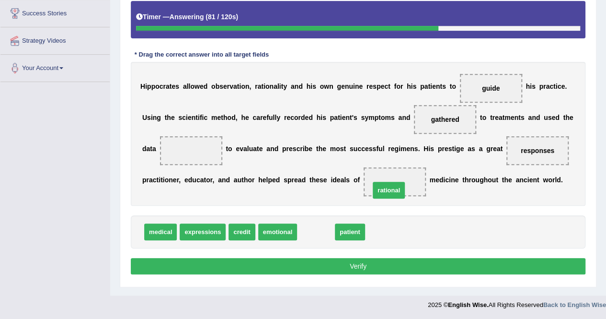
drag, startPoint x: 316, startPoint y: 232, endPoint x: 392, endPoint y: 189, distance: 86.9
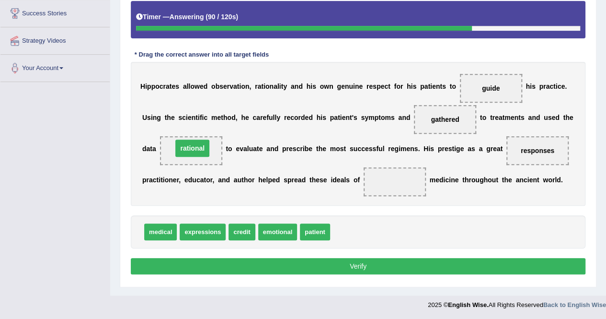
drag, startPoint x: 403, startPoint y: 178, endPoint x: 198, endPoint y: 144, distance: 207.4
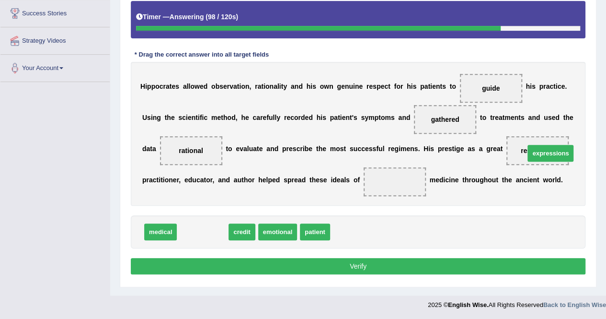
drag, startPoint x: 204, startPoint y: 229, endPoint x: 552, endPoint y: 151, distance: 356.7
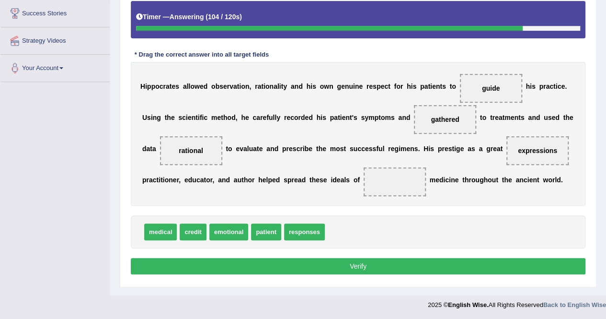
click at [226, 236] on span "emotional" at bounding box center [228, 231] width 39 height 17
drag, startPoint x: 190, startPoint y: 232, endPoint x: 379, endPoint y: 185, distance: 195.1
click at [356, 261] on button "Verify" at bounding box center [358, 266] width 455 height 16
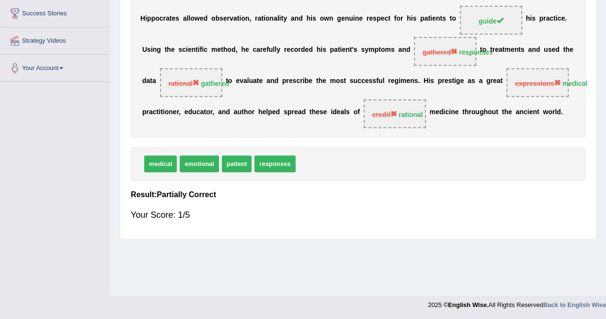
scroll to position [0, 0]
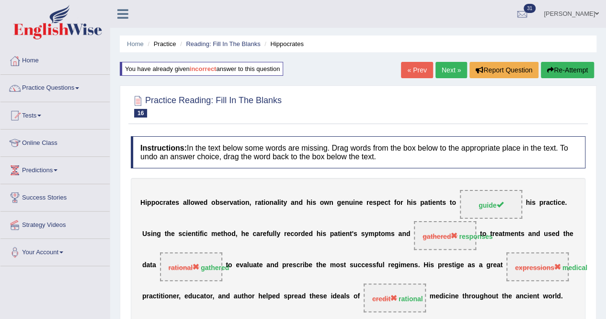
click at [557, 73] on button "Re-Attempt" at bounding box center [567, 70] width 53 height 16
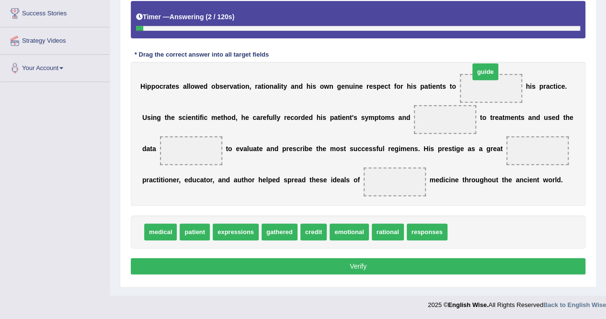
drag, startPoint x: 457, startPoint y: 233, endPoint x: 479, endPoint y: 67, distance: 167.8
click at [479, 67] on span "guide" at bounding box center [486, 71] width 26 height 17
drag, startPoint x: 452, startPoint y: 232, endPoint x: 474, endPoint y: 87, distance: 147.4
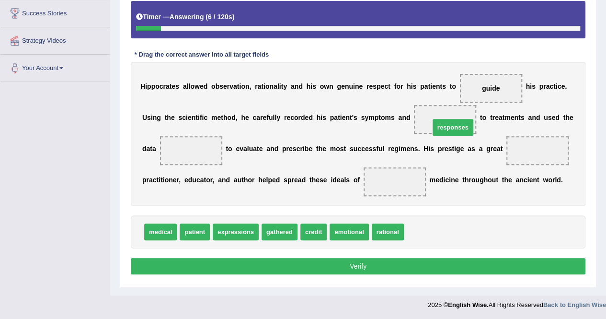
drag, startPoint x: 416, startPoint y: 233, endPoint x: 433, endPoint y: 127, distance: 107.9
click at [278, 230] on span "gathered" at bounding box center [280, 231] width 36 height 17
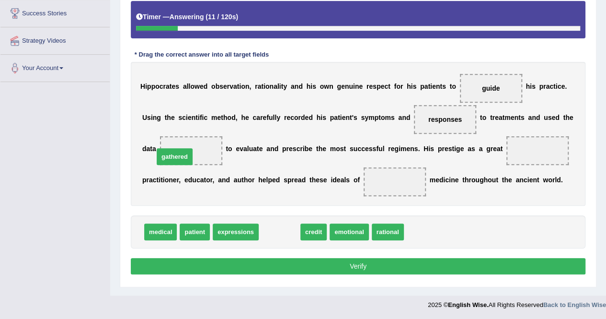
drag, startPoint x: 278, startPoint y: 230, endPoint x: 174, endPoint y: 153, distance: 130.0
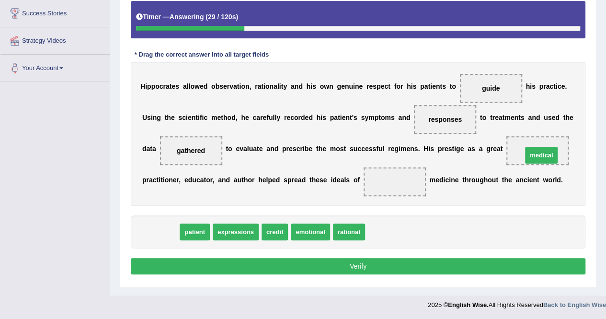
drag, startPoint x: 153, startPoint y: 229, endPoint x: 529, endPoint y: 147, distance: 385.1
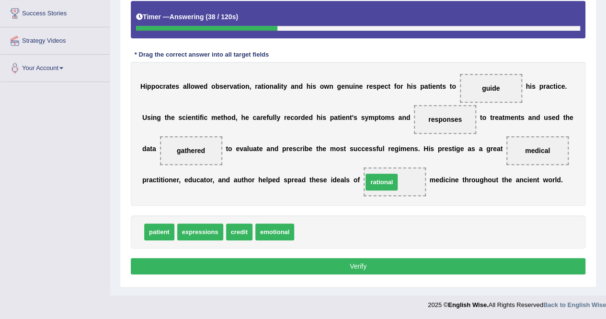
drag, startPoint x: 318, startPoint y: 231, endPoint x: 386, endPoint y: 181, distance: 84.8
click at [357, 267] on button "Verify" at bounding box center [358, 266] width 455 height 16
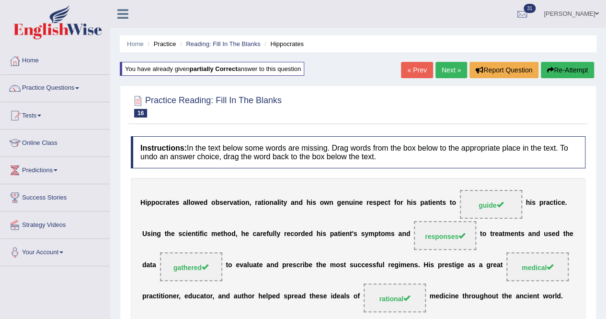
click at [457, 70] on link "Next »" at bounding box center [452, 70] width 32 height 16
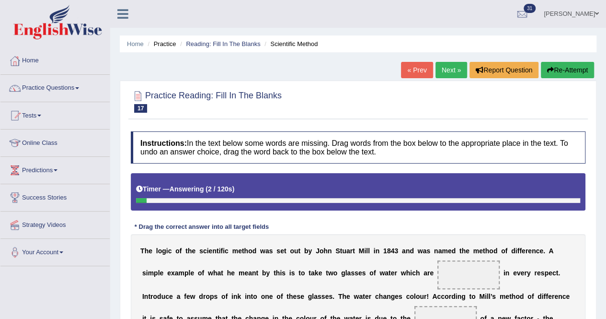
click at [606, 251] on div "Home Practice Reading: Fill In The Blanks Scientific Method « Prev Next » Repor…" at bounding box center [358, 239] width 496 height 479
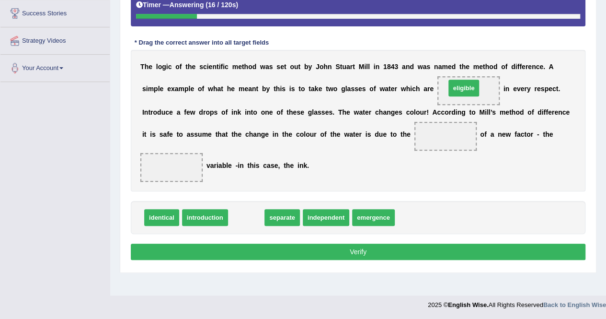
drag, startPoint x: 249, startPoint y: 220, endPoint x: 466, endPoint y: 92, distance: 251.9
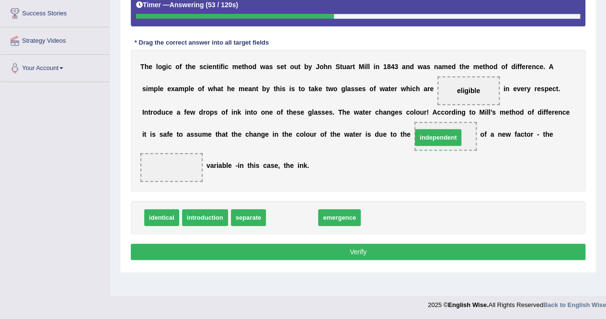
drag, startPoint x: 302, startPoint y: 216, endPoint x: 448, endPoint y: 137, distance: 166.4
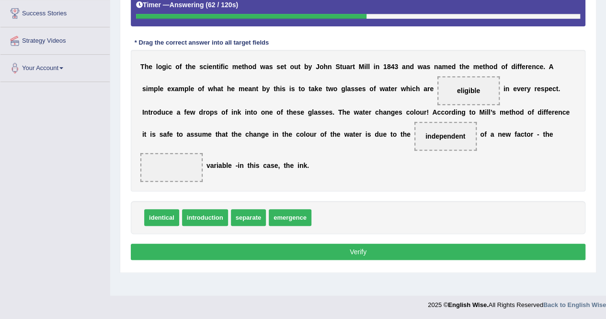
drag, startPoint x: 445, startPoint y: 130, endPoint x: 442, endPoint y: 135, distance: 5.8
click at [442, 135] on span "independent" at bounding box center [446, 136] width 62 height 29
drag, startPoint x: 442, startPoint y: 135, endPoint x: 165, endPoint y: 162, distance: 278.9
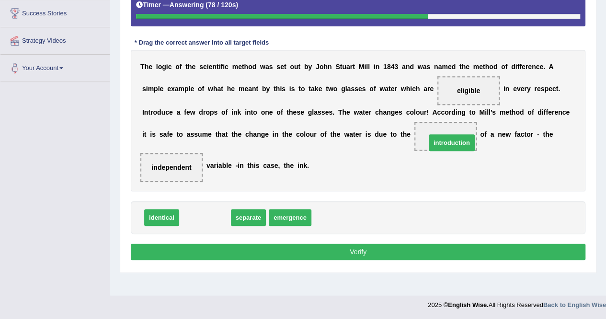
drag, startPoint x: 217, startPoint y: 213, endPoint x: 452, endPoint y: 134, distance: 248.0
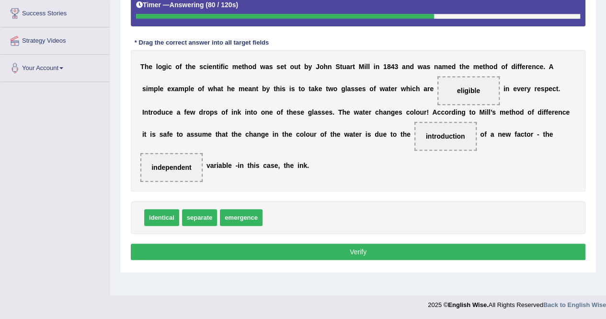
click at [369, 249] on button "Verify" at bounding box center [358, 252] width 455 height 16
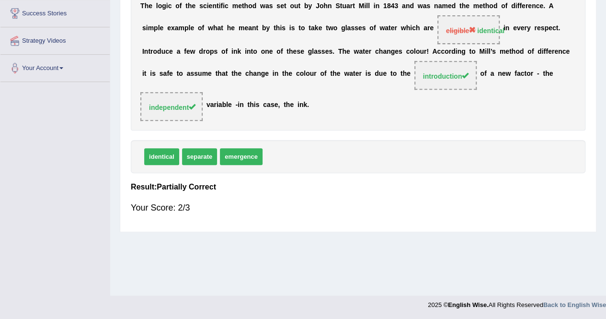
scroll to position [0, 0]
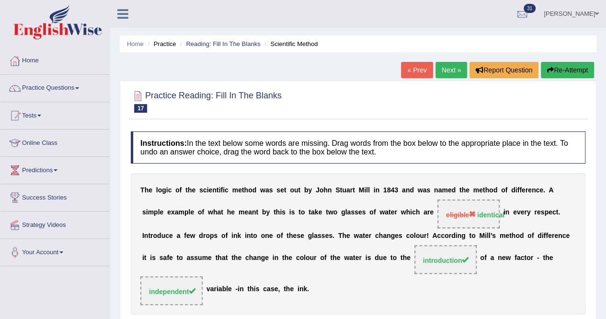
click at [446, 70] on link "Next »" at bounding box center [452, 70] width 32 height 16
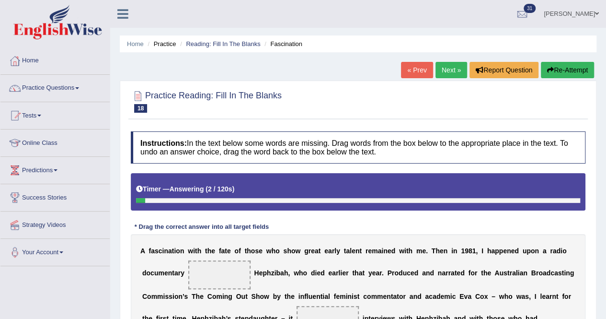
scroll to position [213, 0]
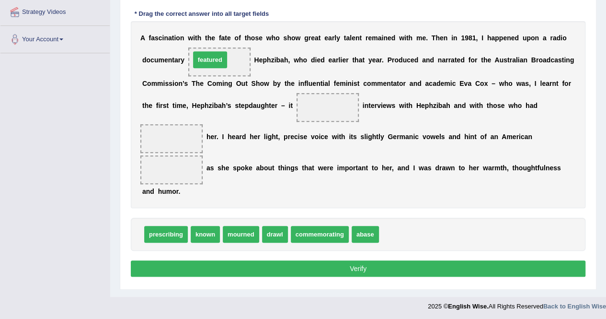
drag, startPoint x: 404, startPoint y: 230, endPoint x: 216, endPoint y: 56, distance: 256.1
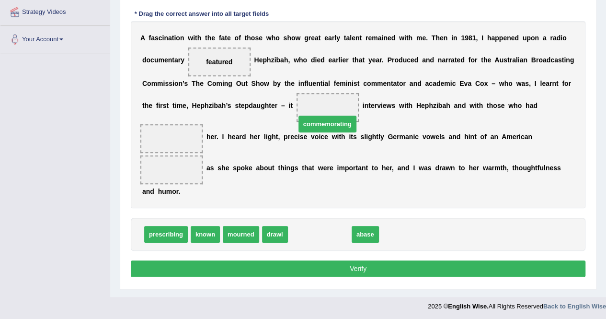
drag, startPoint x: 322, startPoint y: 229, endPoint x: 330, endPoint y: 106, distance: 122.5
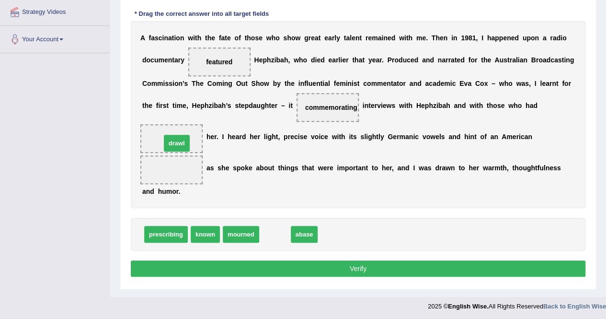
drag, startPoint x: 276, startPoint y: 232, endPoint x: 177, endPoint y: 141, distance: 134.7
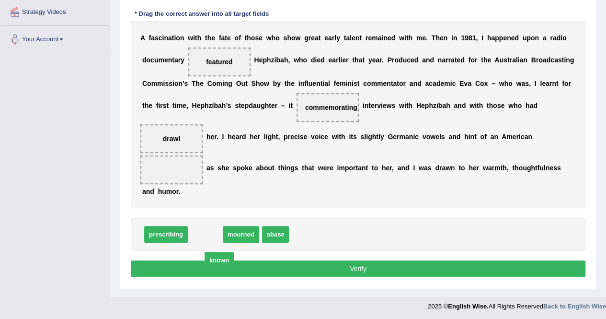
drag, startPoint x: 204, startPoint y: 230, endPoint x: 210, endPoint y: 238, distance: 10.3
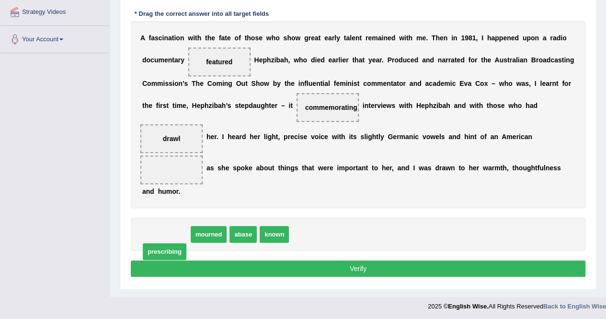
drag, startPoint x: 171, startPoint y: 232, endPoint x: 169, endPoint y: 249, distance: 17.3
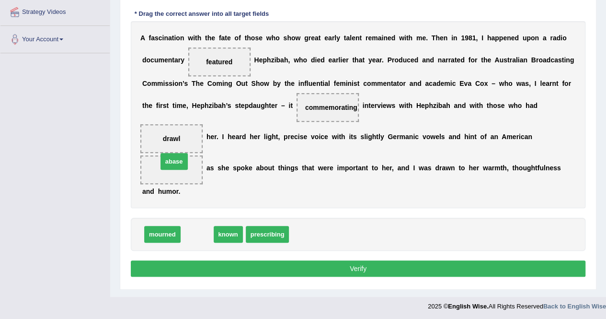
drag, startPoint x: 206, startPoint y: 239, endPoint x: 183, endPoint y: 166, distance: 76.4
drag, startPoint x: 197, startPoint y: 232, endPoint x: 208, endPoint y: 254, distance: 23.4
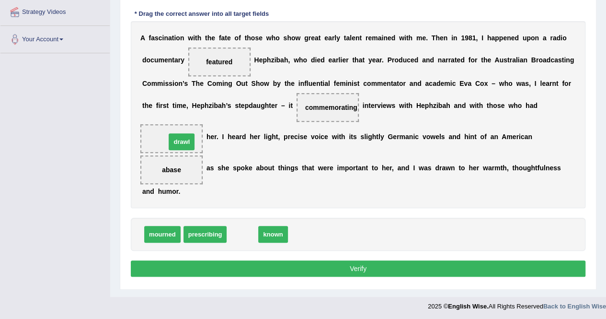
drag, startPoint x: 237, startPoint y: 237, endPoint x: 173, endPoint y: 138, distance: 118.1
click at [295, 262] on button "Verify" at bounding box center [358, 268] width 455 height 16
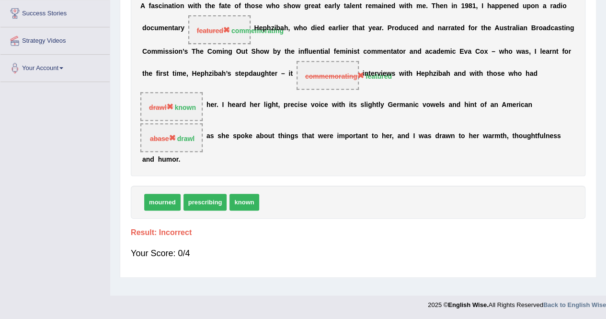
scroll to position [0, 0]
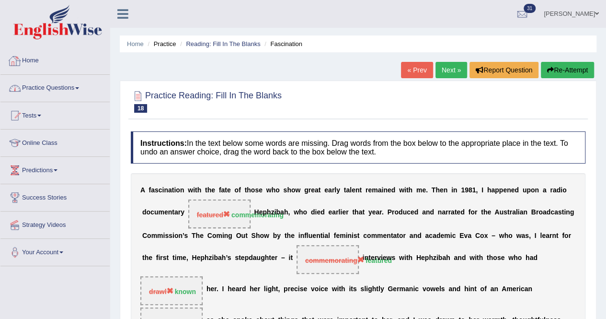
click at [38, 62] on link "Home" at bounding box center [54, 59] width 109 height 24
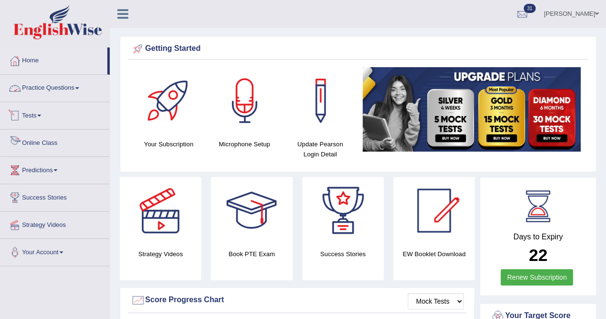
click at [52, 143] on link "Online Class" at bounding box center [54, 141] width 109 height 24
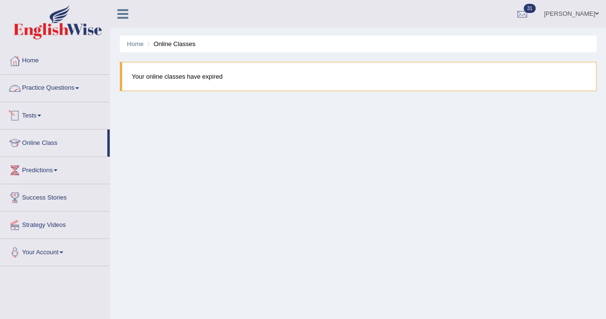
click at [48, 83] on link "Practice Questions" at bounding box center [54, 87] width 109 height 24
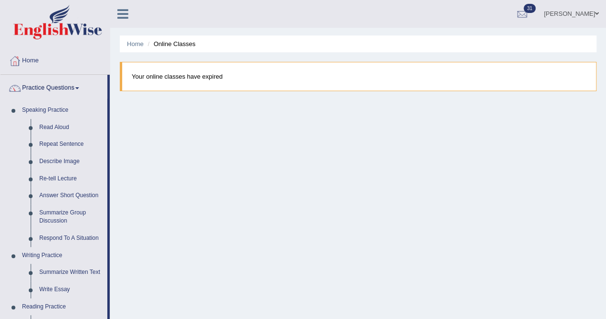
scroll to position [279, 0]
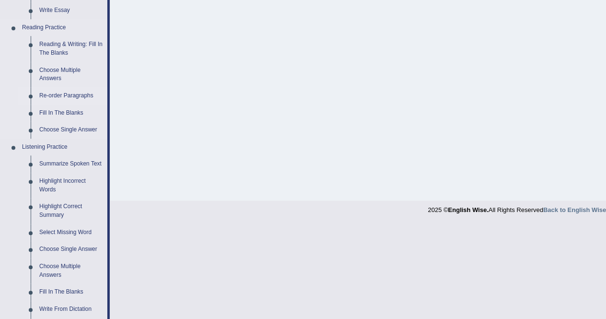
click at [68, 92] on link "Re-order Paragraphs" at bounding box center [71, 95] width 72 height 17
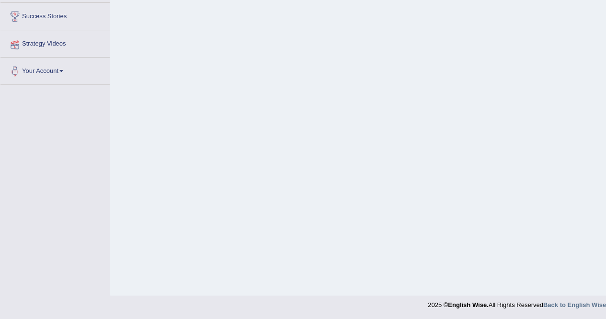
scroll to position [184, 0]
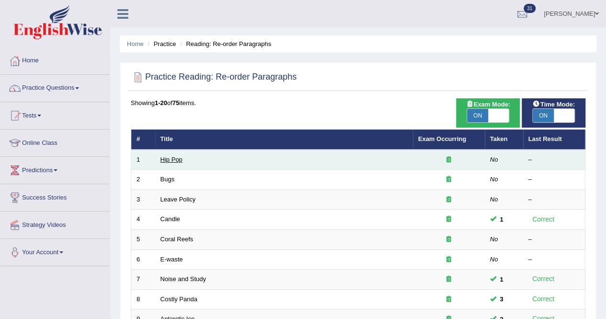
click at [180, 156] on link "Hip Pop" at bounding box center [172, 159] width 22 height 7
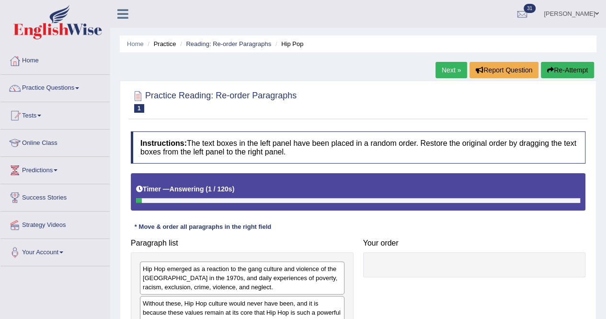
scroll to position [184, 0]
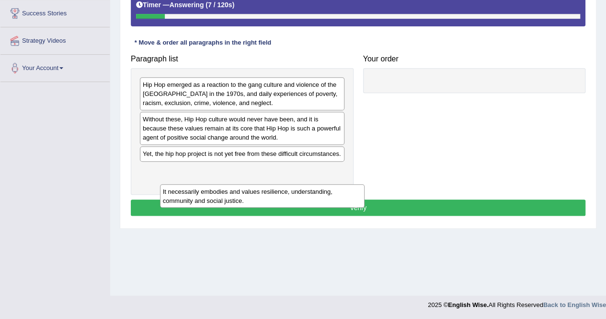
drag, startPoint x: 218, startPoint y: 160, endPoint x: 231, endPoint y: 192, distance: 35.2
click at [231, 192] on div "It necessarily embodies and values resilience, understanding, community and soc…" at bounding box center [262, 196] width 205 height 24
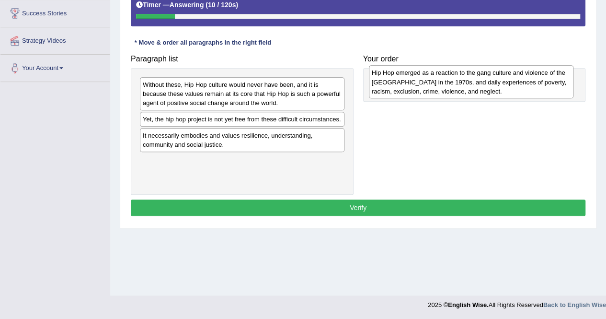
drag, startPoint x: 208, startPoint y: 100, endPoint x: 435, endPoint y: 87, distance: 227.6
click at [435, 87] on div "Hip Hop emerged as a reaction to the gang culture and violence of the [GEOGRAPH…" at bounding box center [471, 81] width 205 height 33
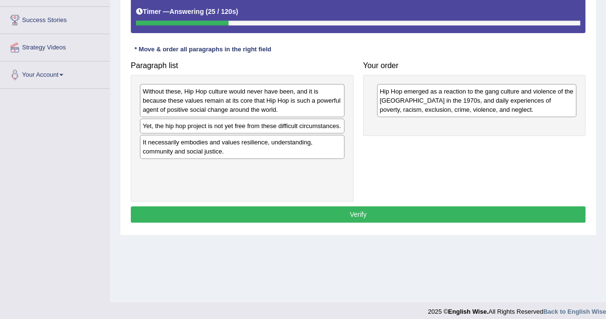
scroll to position [176, 0]
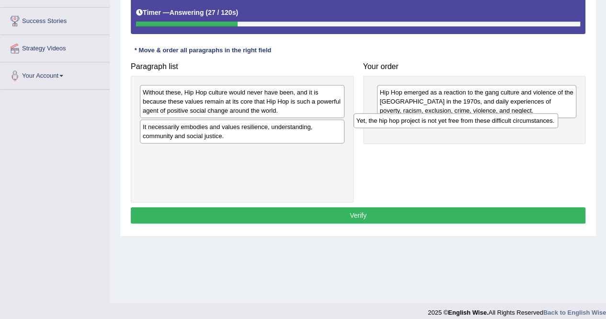
drag, startPoint x: 207, startPoint y: 128, endPoint x: 430, endPoint y: 122, distance: 223.9
click at [430, 122] on div "Yet, the hip hop project is not yet free from these difficult circumstances." at bounding box center [456, 120] width 205 height 14
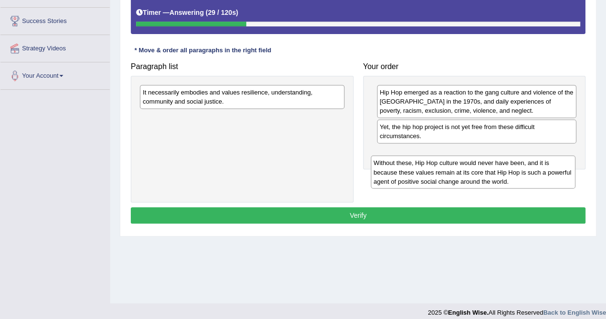
drag, startPoint x: 270, startPoint y: 103, endPoint x: 498, endPoint y: 162, distance: 235.1
click at [498, 162] on div "Without these, Hip Hop culture would never have been, and it is because these v…" at bounding box center [473, 171] width 205 height 33
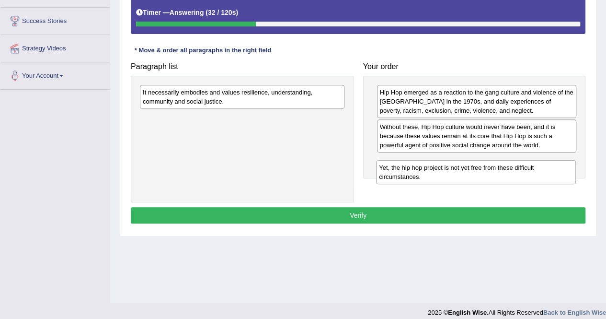
drag, startPoint x: 411, startPoint y: 132, endPoint x: 410, endPoint y: 172, distance: 40.3
click at [410, 172] on div "Yet, the hip hop project is not yet free from these difficult circumstances." at bounding box center [476, 172] width 200 height 24
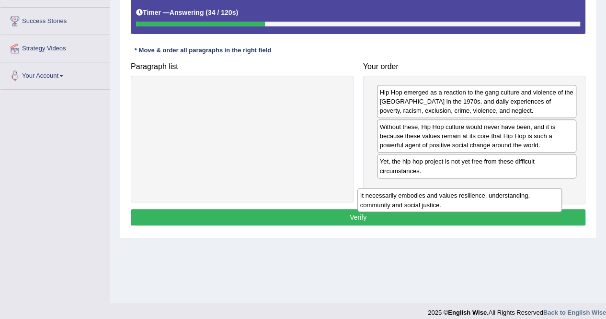
drag, startPoint x: 289, startPoint y: 100, endPoint x: 508, endPoint y: 196, distance: 239.4
click at [508, 196] on div "It necessarily embodies and values resilience, understanding, community and soc…" at bounding box center [460, 200] width 205 height 24
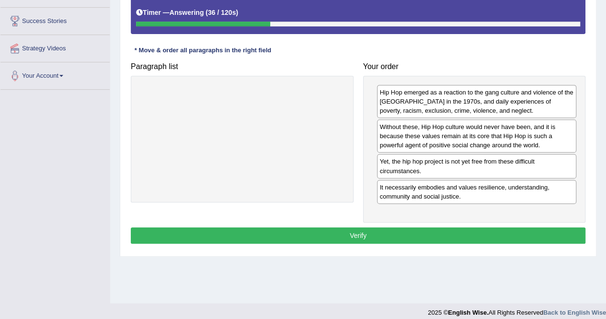
click at [417, 230] on button "Verify" at bounding box center [358, 235] width 455 height 16
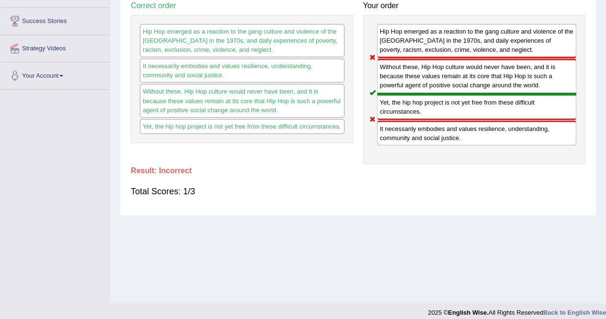
scroll to position [0, 0]
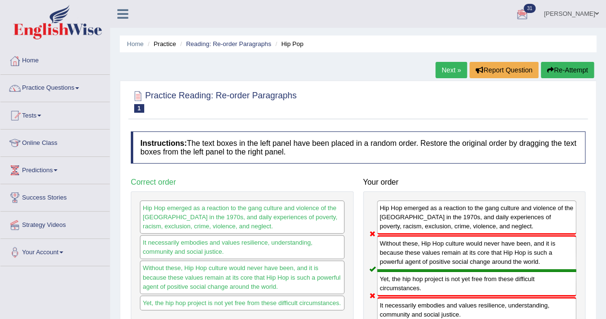
click at [560, 69] on button "Re-Attempt" at bounding box center [567, 70] width 53 height 16
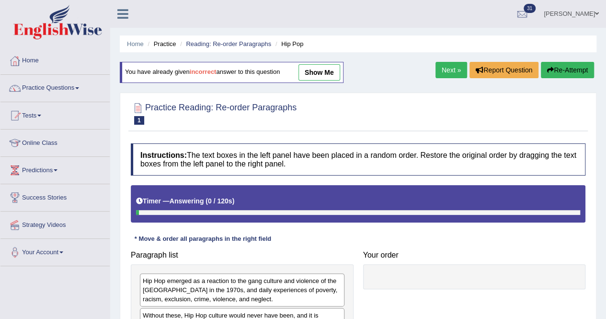
scroll to position [184, 0]
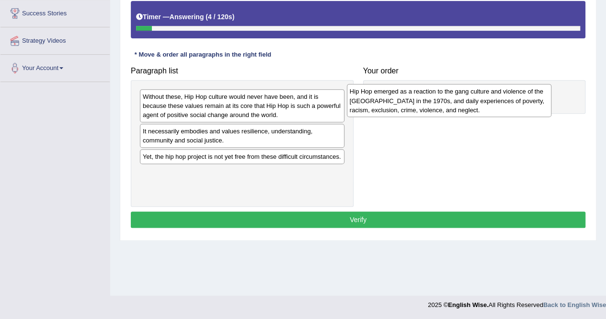
drag, startPoint x: 226, startPoint y: 102, endPoint x: 434, endPoint y: 96, distance: 208.1
click at [434, 96] on div "Hip Hop emerged as a reaction to the gang culture and violence of the South Bro…" at bounding box center [449, 100] width 205 height 33
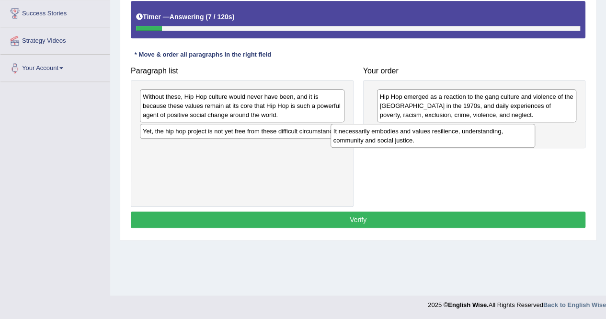
drag, startPoint x: 240, startPoint y: 134, endPoint x: 430, endPoint y: 134, distance: 190.8
click at [430, 134] on div "It necessarily embodies and values resilience, understanding, community and soc…" at bounding box center [433, 136] width 205 height 24
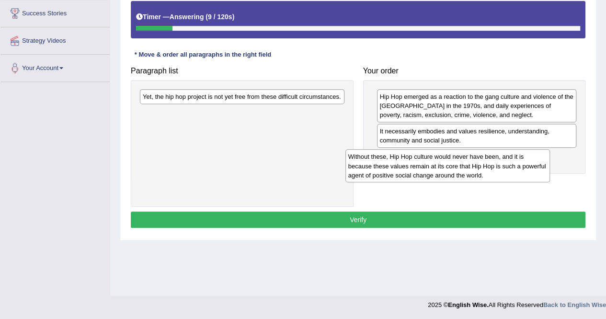
drag, startPoint x: 272, startPoint y: 107, endPoint x: 478, endPoint y: 167, distance: 215.1
click at [478, 167] on div "Without these, Hip Hop culture would never have been, and it is because these v…" at bounding box center [448, 165] width 205 height 33
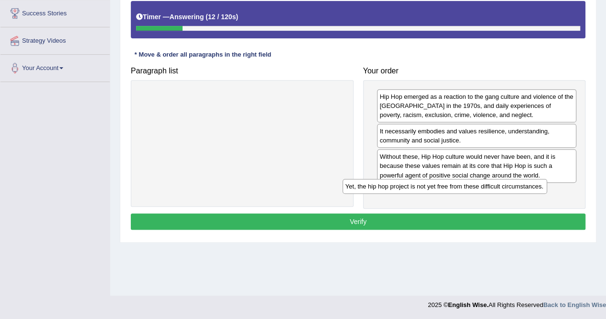
drag, startPoint x: 299, startPoint y: 98, endPoint x: 519, endPoint y: 189, distance: 238.1
click at [519, 189] on div "Yet, the hip hop project is not yet free from these difficult circumstances." at bounding box center [445, 186] width 205 height 14
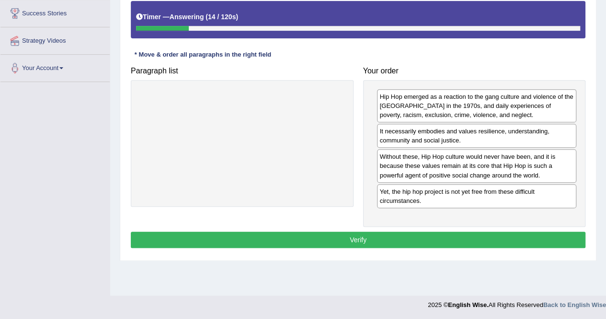
click at [412, 233] on button "Verify" at bounding box center [358, 240] width 455 height 16
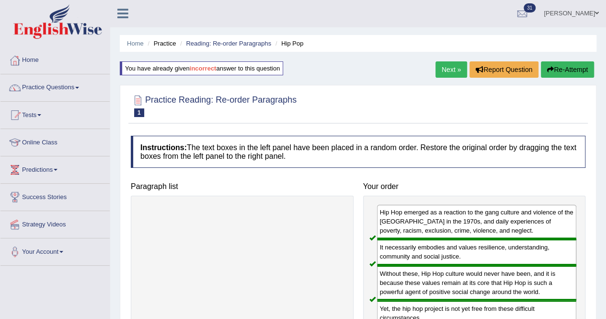
scroll to position [0, 0]
click at [447, 70] on link "Next »" at bounding box center [452, 70] width 32 height 16
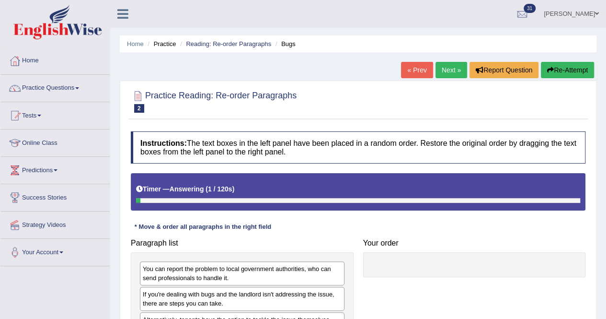
scroll to position [184, 0]
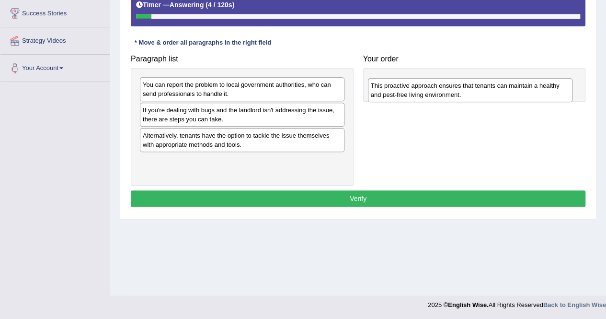
drag, startPoint x: 239, startPoint y: 162, endPoint x: 463, endPoint y: 85, distance: 237.4
click at [463, 85] on div "This proactive approach ensures that tenants can maintain a healthy and pest-fr…" at bounding box center [470, 90] width 205 height 24
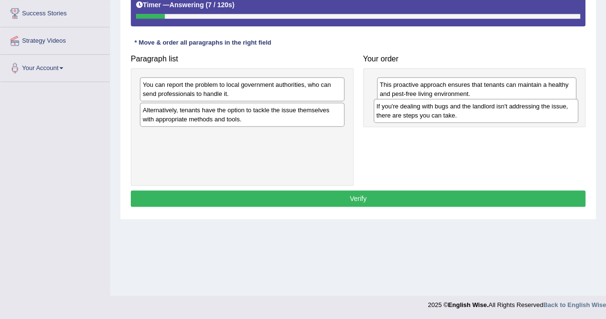
drag, startPoint x: 204, startPoint y: 111, endPoint x: 439, endPoint y: 106, distance: 235.4
click at [439, 106] on div "If you're dealing with bugs and the landlord isn't addressing the issue, there …" at bounding box center [476, 111] width 205 height 24
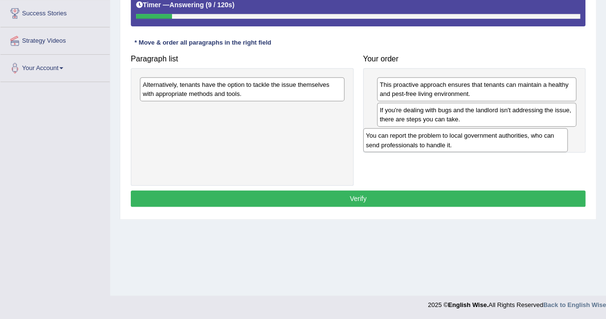
drag, startPoint x: 298, startPoint y: 84, endPoint x: 526, endPoint y: 135, distance: 233.6
click at [526, 135] on div "You can report the problem to local government authorities, who can send profes…" at bounding box center [465, 140] width 205 height 24
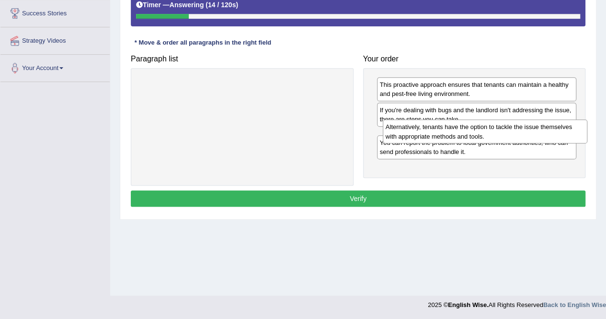
drag, startPoint x: 283, startPoint y: 89, endPoint x: 526, endPoint y: 131, distance: 246.7
click at [526, 131] on div "Alternatively, tenants have the option to tackle the issue themselves with appr…" at bounding box center [485, 131] width 205 height 24
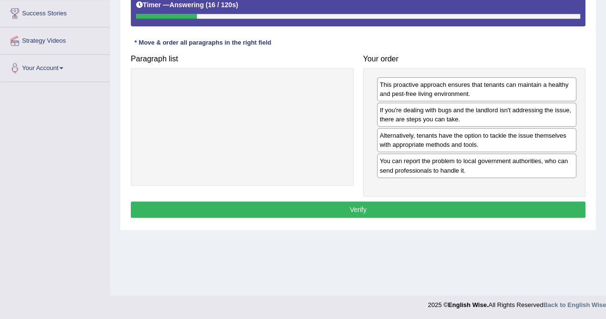
click at [400, 201] on button "Verify" at bounding box center [358, 209] width 455 height 16
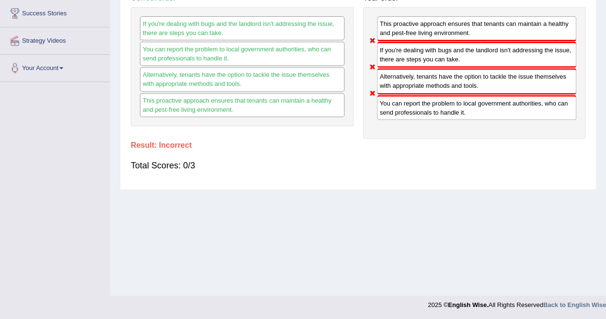
scroll to position [0, 0]
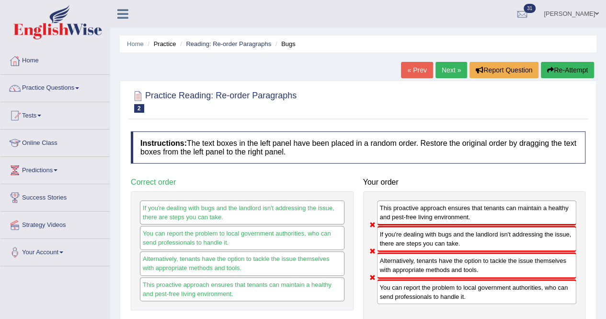
click at [561, 70] on button "Re-Attempt" at bounding box center [567, 70] width 53 height 16
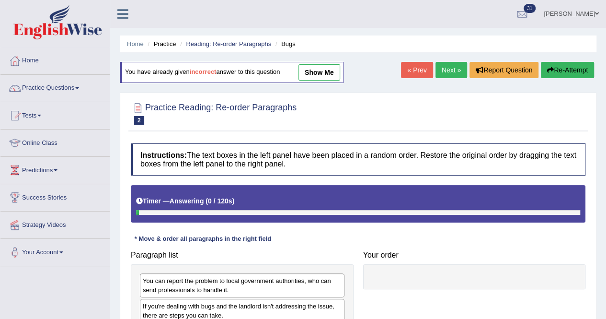
scroll to position [184, 0]
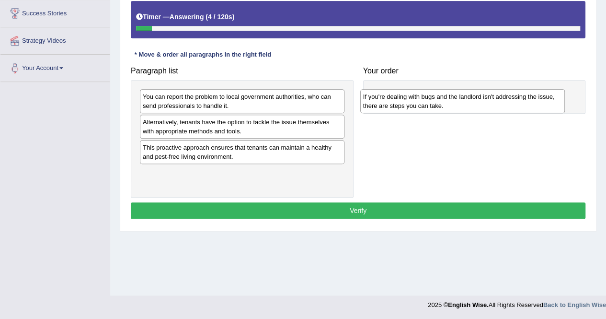
drag, startPoint x: 174, startPoint y: 128, endPoint x: 393, endPoint y: 102, distance: 221.1
click at [393, 102] on div "If you're dealing with bugs and the landlord isn't addressing the issue, there …" at bounding box center [462, 101] width 205 height 24
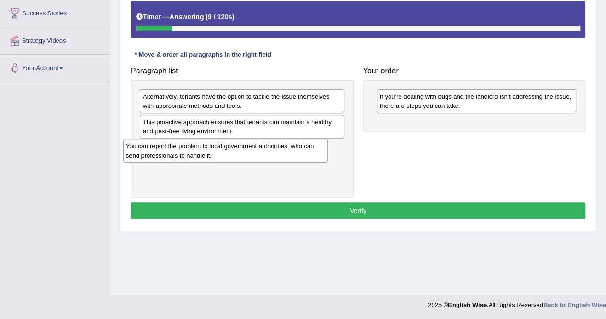
drag, startPoint x: 244, startPoint y: 97, endPoint x: 227, endPoint y: 147, distance: 52.1
click at [227, 147] on div "You can report the problem to local government authorities, who can send profes…" at bounding box center [225, 151] width 205 height 24
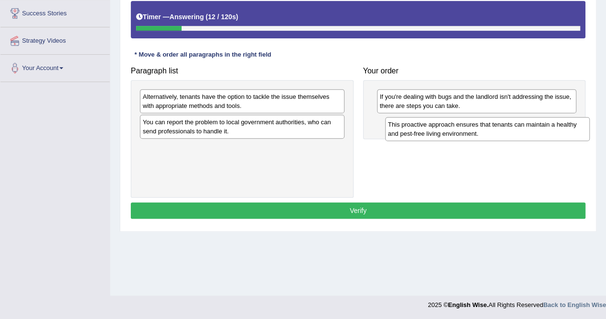
drag, startPoint x: 226, startPoint y: 134, endPoint x: 466, endPoint y: 128, distance: 240.2
click at [466, 128] on div "This proactive approach ensures that tenants can maintain a healthy and pest-fr…" at bounding box center [487, 129] width 205 height 24
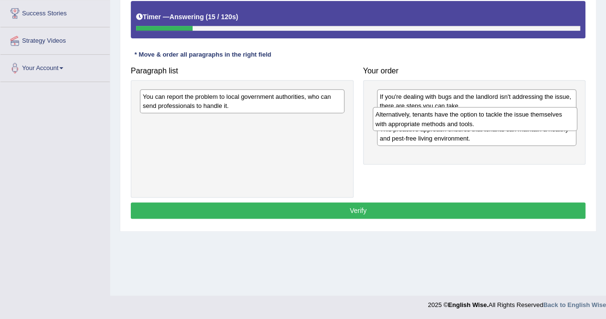
drag, startPoint x: 306, startPoint y: 100, endPoint x: 539, endPoint y: 118, distance: 233.7
click at [539, 118] on div "Alternatively, tenants have the option to tackle the issue themselves with appr…" at bounding box center [475, 119] width 205 height 24
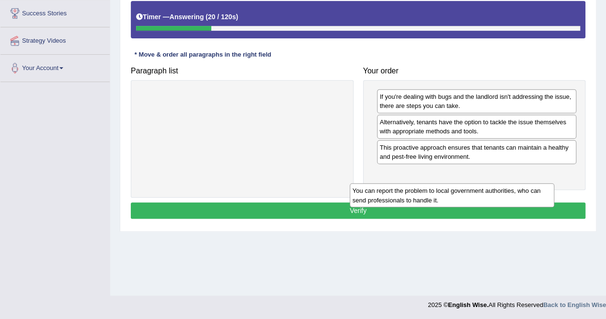
drag, startPoint x: 264, startPoint y: 103, endPoint x: 484, endPoint y: 183, distance: 234.4
click at [484, 183] on div "You can report the problem to local government authorities, who can send profes…" at bounding box center [452, 195] width 205 height 24
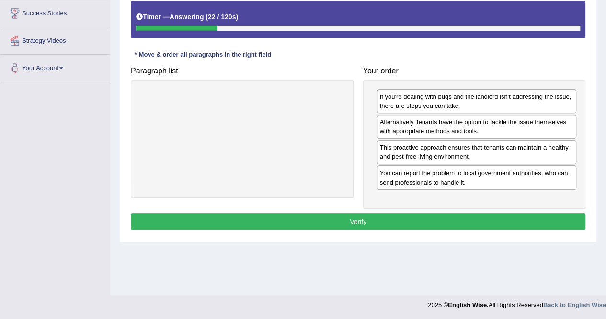
click at [394, 218] on button "Verify" at bounding box center [358, 221] width 455 height 16
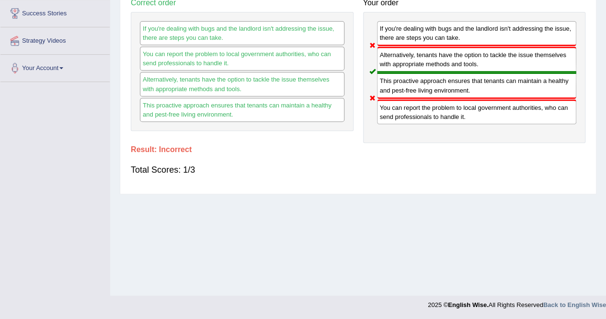
scroll to position [0, 0]
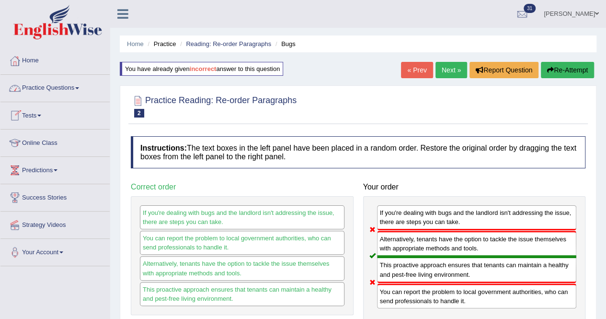
click at [48, 88] on link "Practice Questions" at bounding box center [54, 87] width 109 height 24
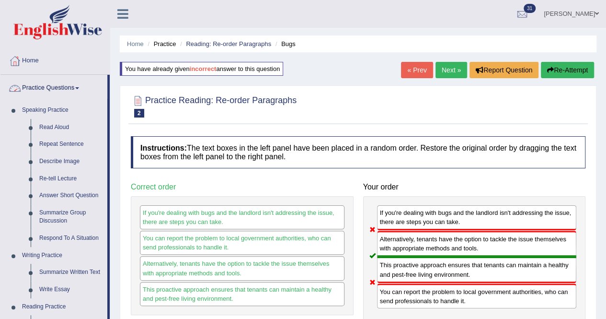
click at [53, 86] on link "Practice Questions" at bounding box center [53, 87] width 107 height 24
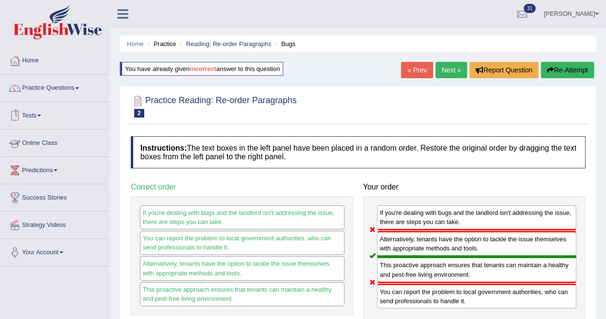
click at [35, 116] on link "Tests" at bounding box center [54, 114] width 109 height 24
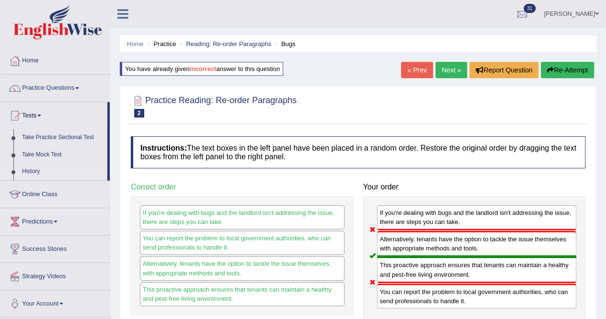
click at [32, 171] on link "History" at bounding box center [63, 171] width 90 height 17
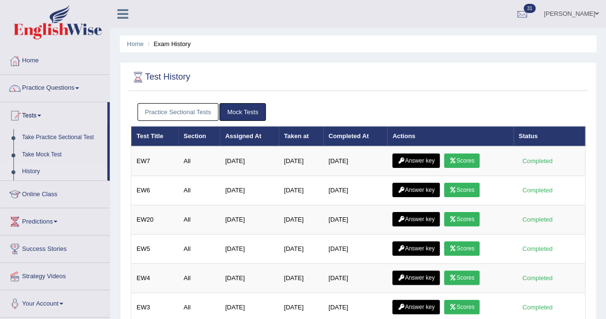
click at [181, 115] on link "Practice Sectional Tests" at bounding box center [178, 112] width 81 height 18
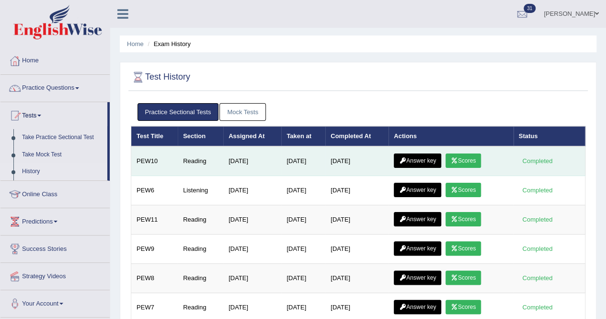
click at [429, 158] on link "Answer key" at bounding box center [417, 160] width 47 height 14
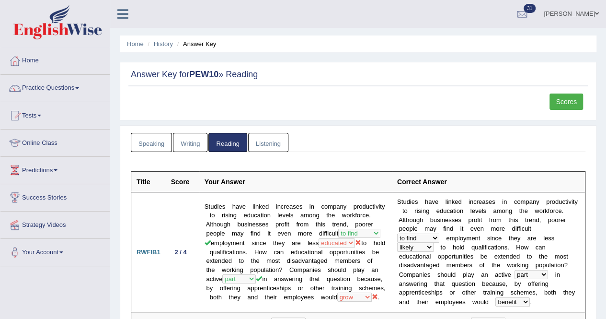
click at [565, 107] on link "Scores" at bounding box center [567, 101] width 34 height 16
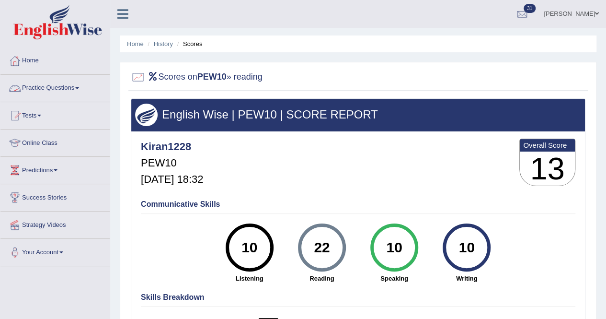
click at [40, 90] on link "Practice Questions" at bounding box center [54, 87] width 109 height 24
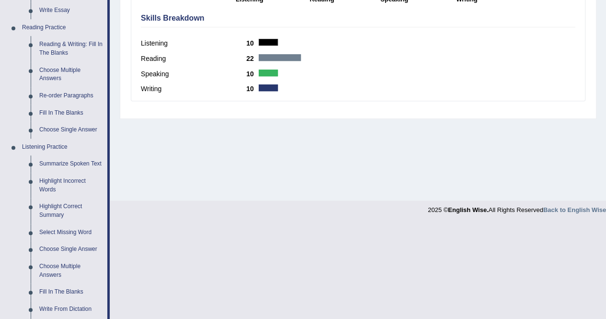
scroll to position [458, 0]
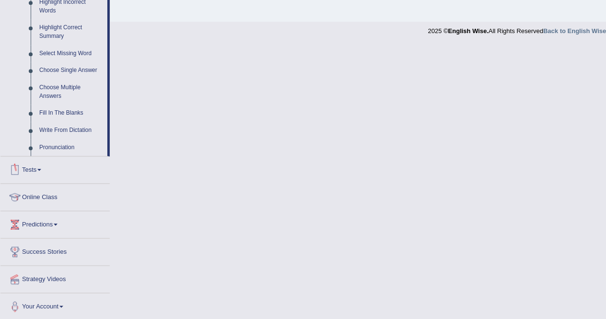
click at [36, 166] on link "Tests" at bounding box center [54, 168] width 109 height 24
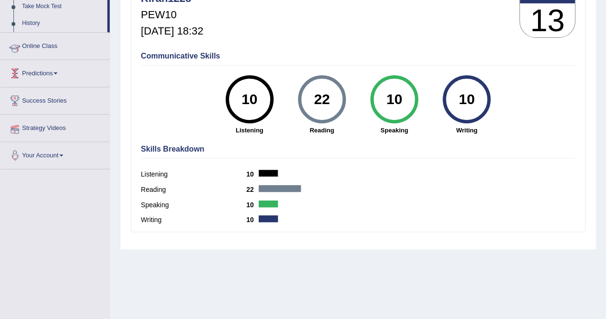
scroll to position [120, 0]
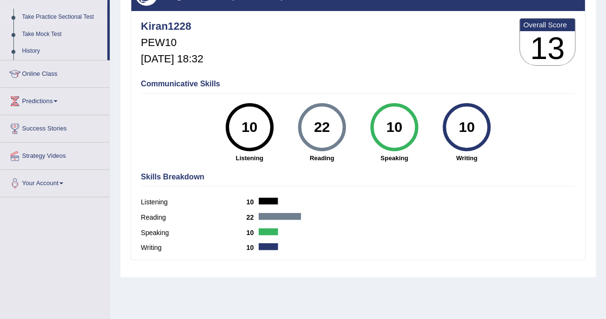
click at [47, 18] on link "Take Practice Sectional Test" at bounding box center [63, 17] width 90 height 17
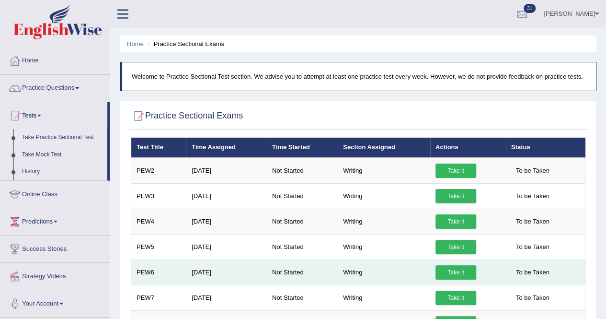
click at [520, 259] on td "To be Taken" at bounding box center [546, 271] width 80 height 25
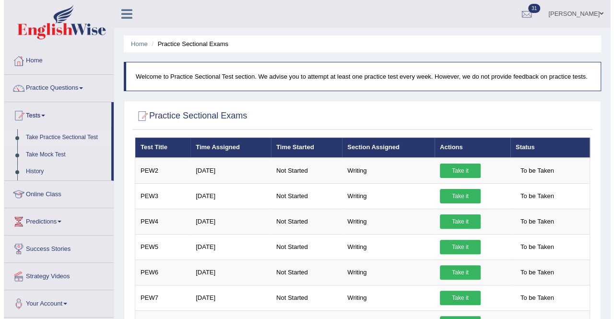
scroll to position [241, 0]
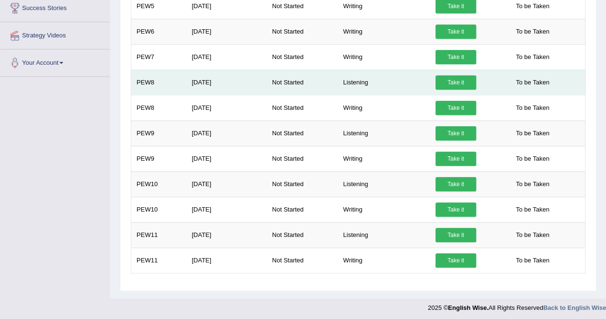
click at [447, 86] on link "Take it" at bounding box center [456, 82] width 41 height 14
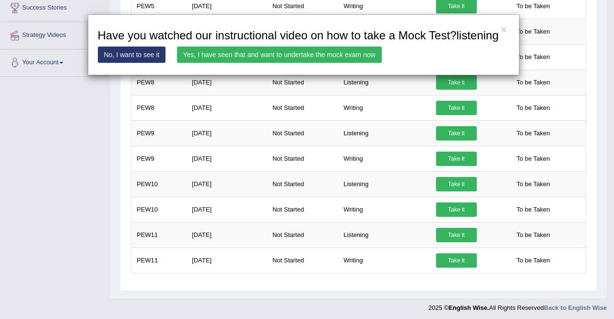
click at [332, 56] on link "Yes, I have seen that and want to undertake the mock exam now" at bounding box center [279, 54] width 205 height 16
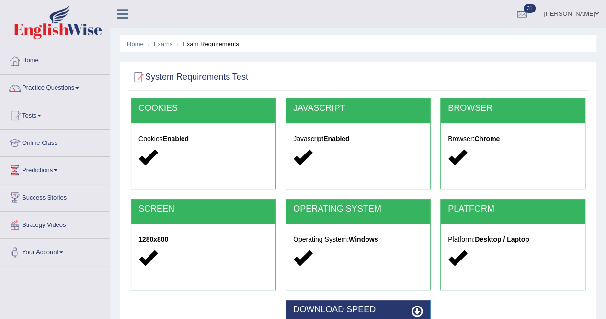
scroll to position [184, 0]
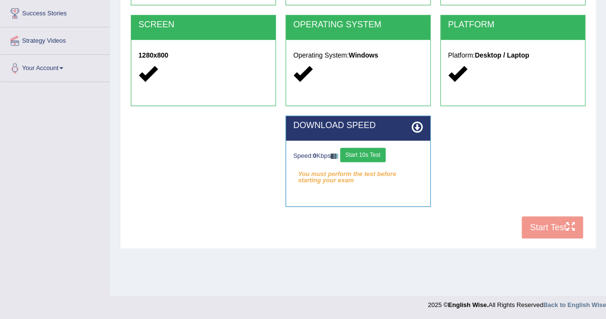
click at [369, 155] on button "Start 10s Test" at bounding box center [363, 155] width 46 height 14
click at [369, 155] on button "Start 10s Test" at bounding box center [370, 155] width 46 height 14
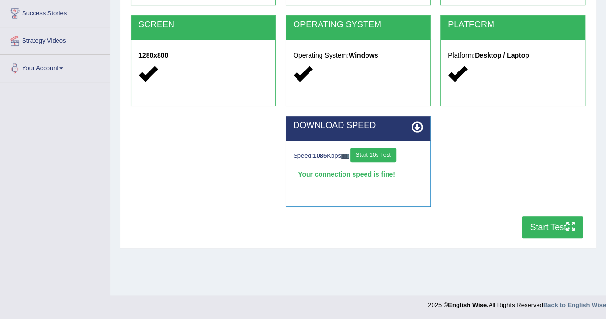
click at [353, 210] on div "DOWNLOAD SPEED Speed: 1085 Kbps Start 10s Test Your connection speed is fine! S…" at bounding box center [358, 166] width 155 height 101
click at [390, 267] on div "Home Exams Exam Requirements System Requirements Test COOKIES Cookies Enabled J…" at bounding box center [358, 55] width 496 height 479
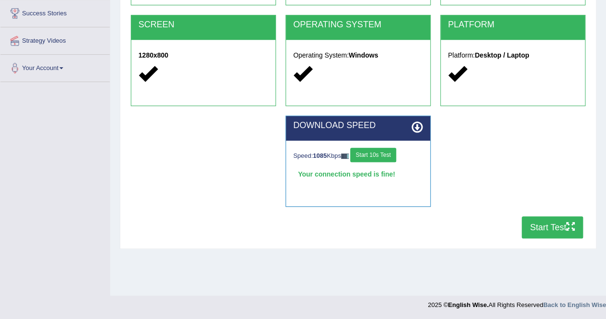
click at [390, 267] on div "Home Exams Exam Requirements System Requirements Test COOKIES Cookies Enabled J…" at bounding box center [358, 55] width 496 height 479
click at [555, 223] on button "Start Test" at bounding box center [552, 227] width 61 height 22
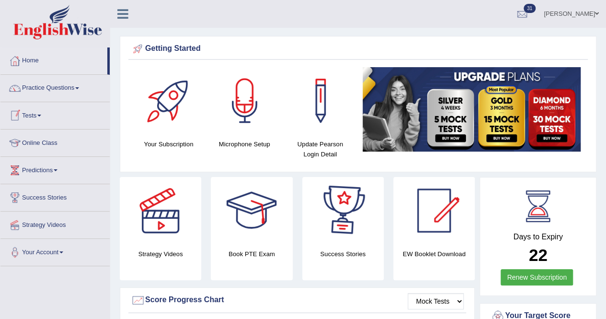
click at [37, 112] on link "Tests" at bounding box center [54, 114] width 109 height 24
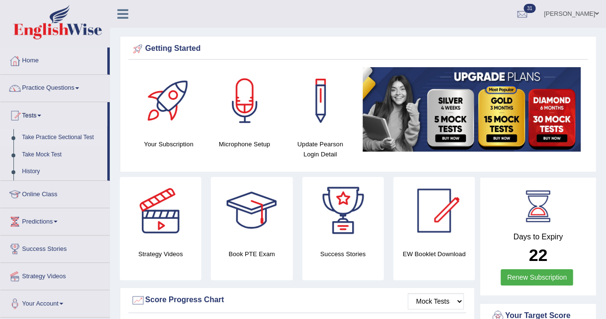
click at [55, 137] on link "Take Practice Sectional Test" at bounding box center [63, 137] width 90 height 17
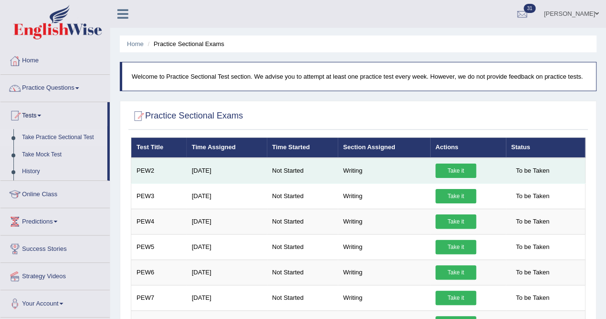
click at [464, 167] on link "Take it" at bounding box center [456, 170] width 41 height 14
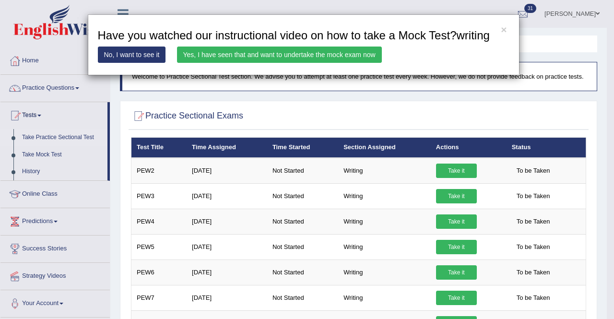
click at [345, 57] on link "Yes, I have seen that and want to undertake the mock exam now" at bounding box center [279, 54] width 205 height 16
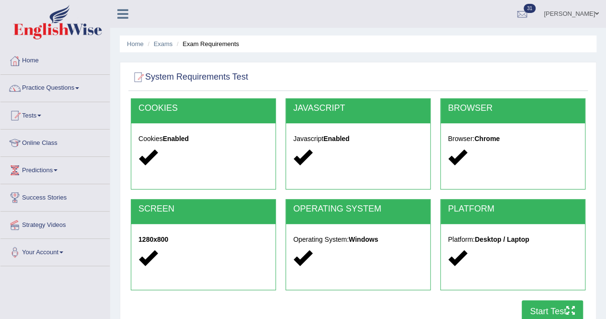
click at [535, 308] on button "Start Test" at bounding box center [552, 311] width 61 height 22
